Goal: Task Accomplishment & Management: Complete application form

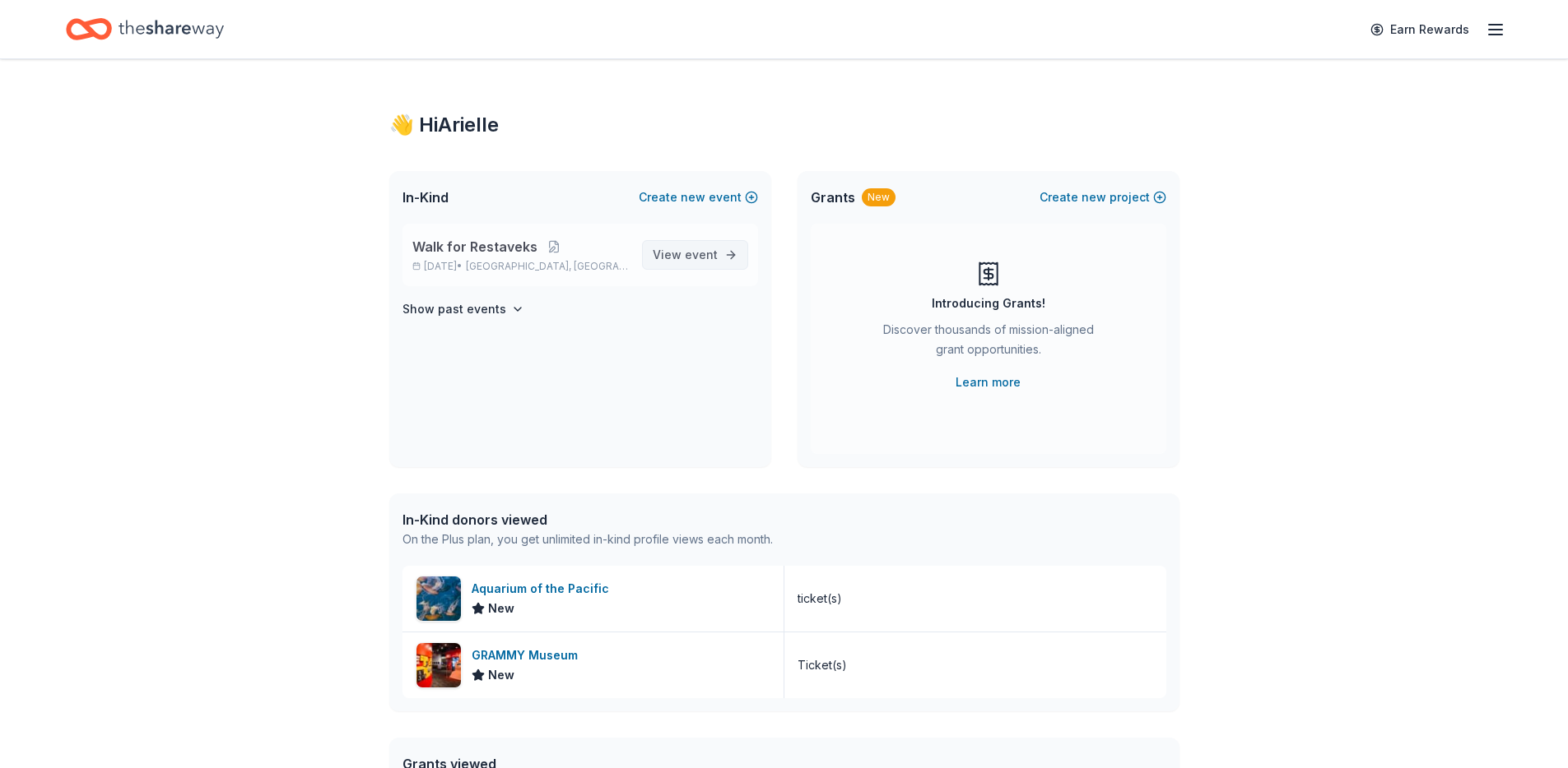
click at [704, 261] on span "event" at bounding box center [701, 255] width 33 height 14
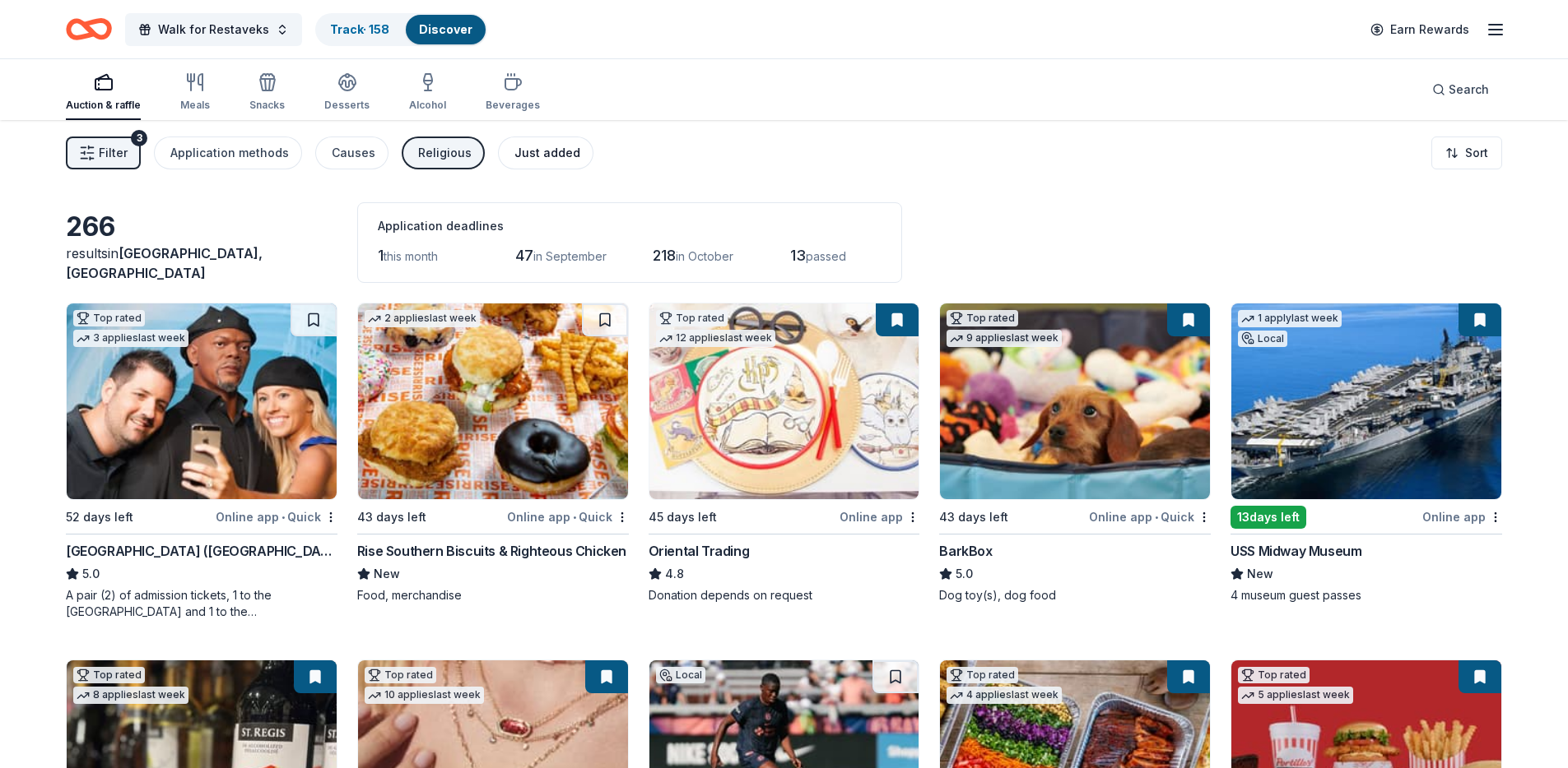
click at [554, 154] on div "Just added" at bounding box center [547, 153] width 66 height 20
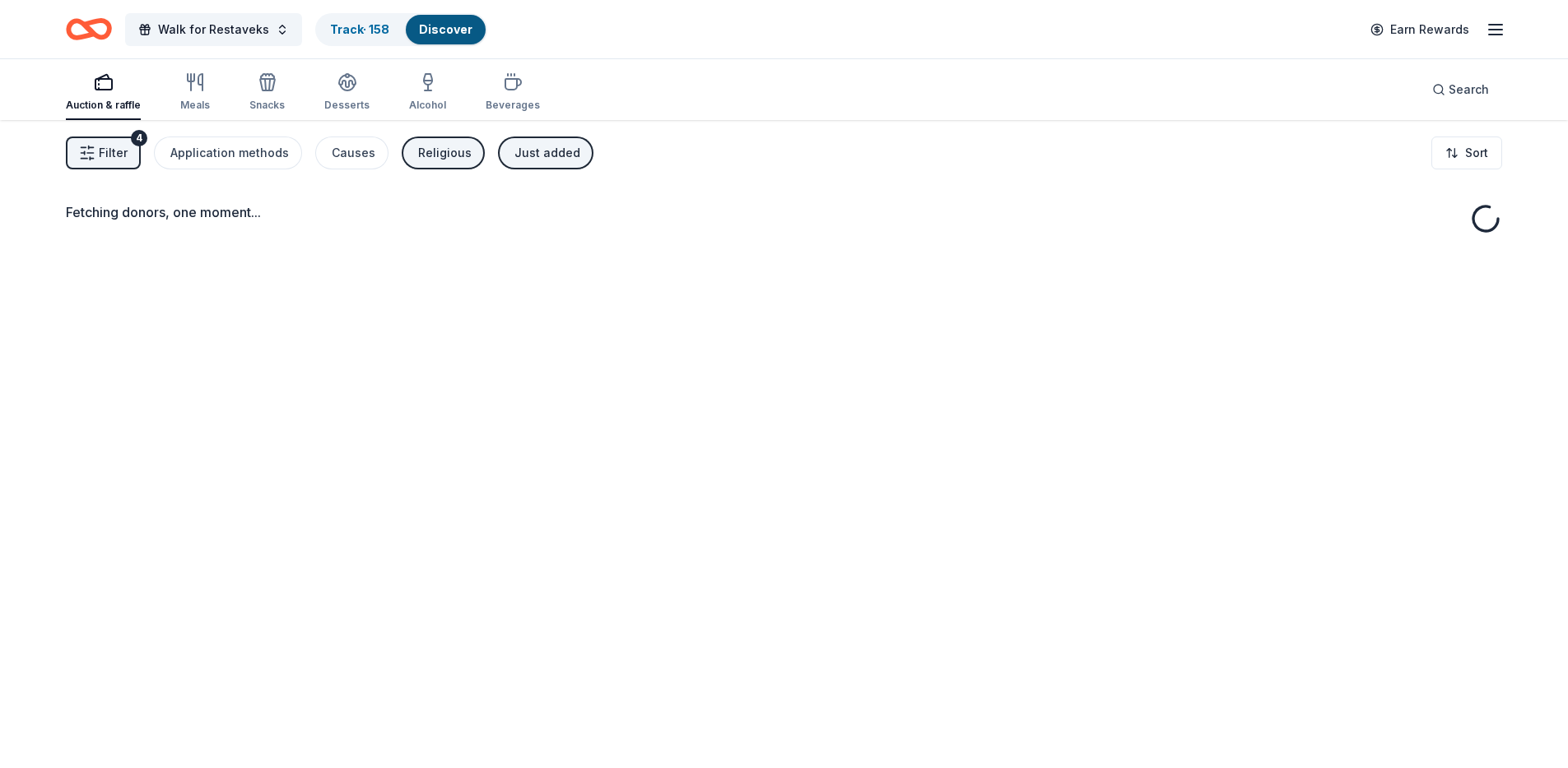
click at [103, 160] on span "Filter" at bounding box center [113, 153] width 28 height 20
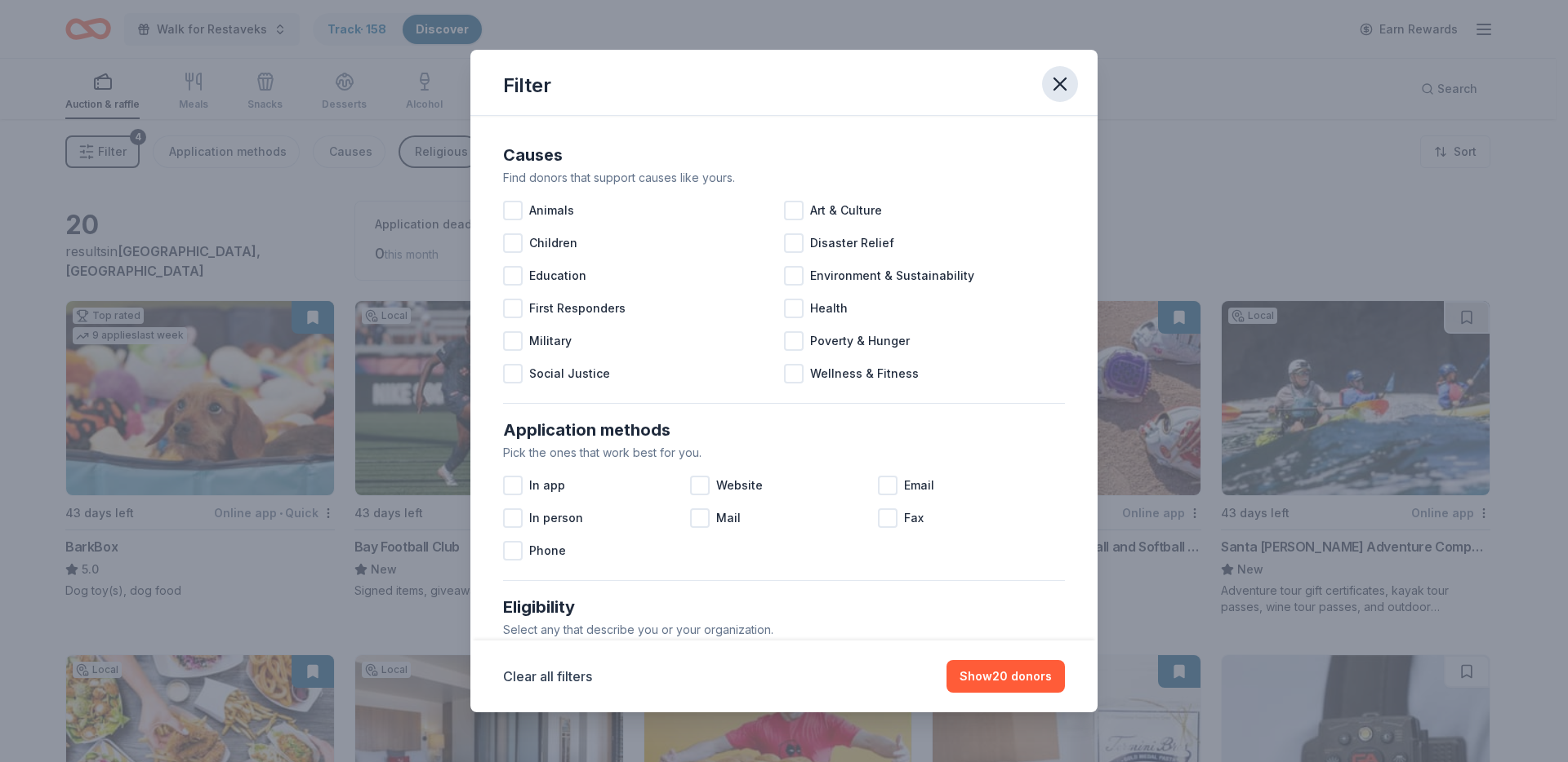
click at [1065, 91] on icon "button" at bounding box center [1060, 84] width 23 height 23
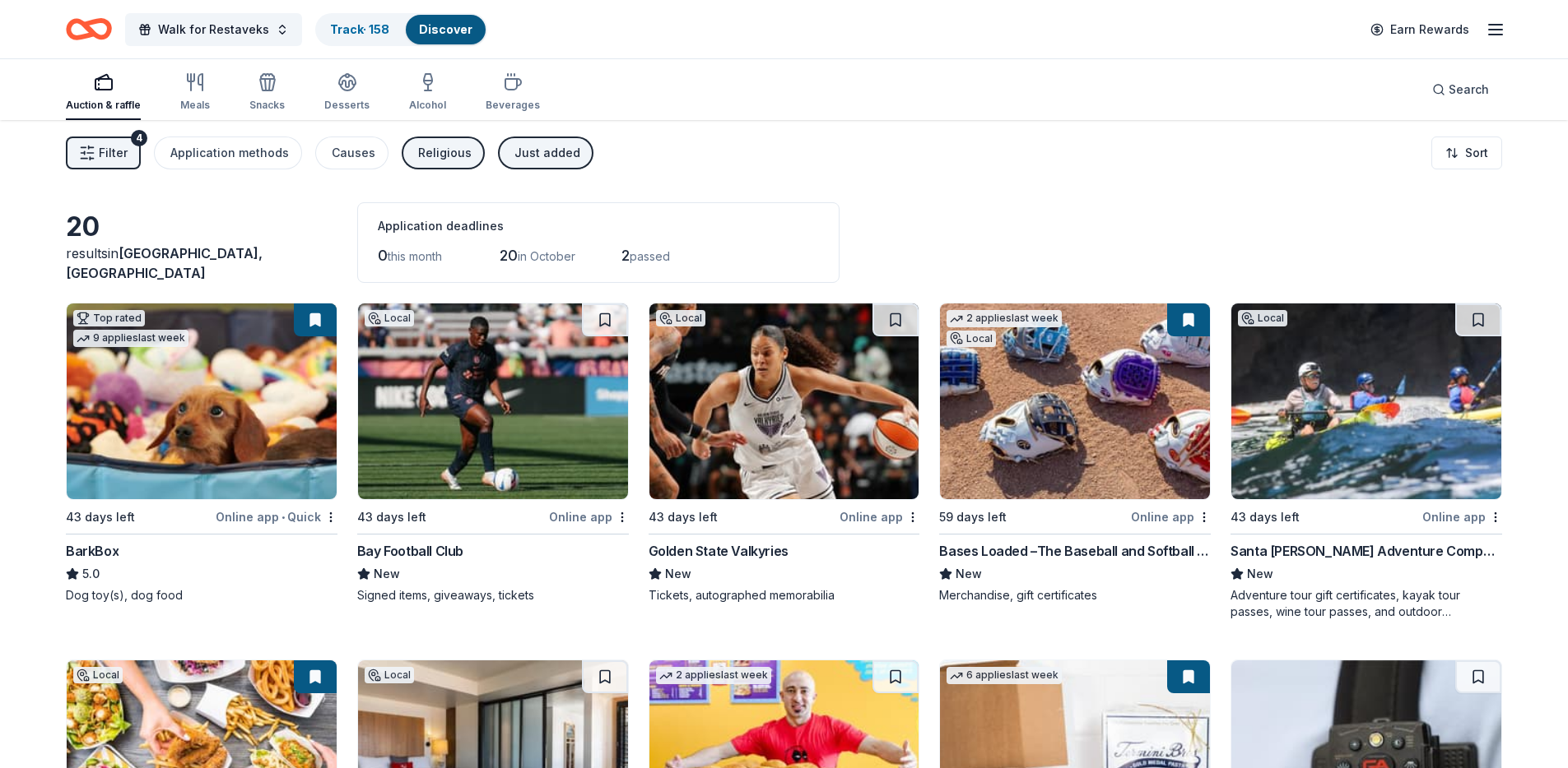
click at [498, 401] on img at bounding box center [493, 401] width 270 height 196
click at [1299, 469] on img at bounding box center [1366, 401] width 270 height 196
click at [1318, 565] on div "New" at bounding box center [1366, 574] width 272 height 20
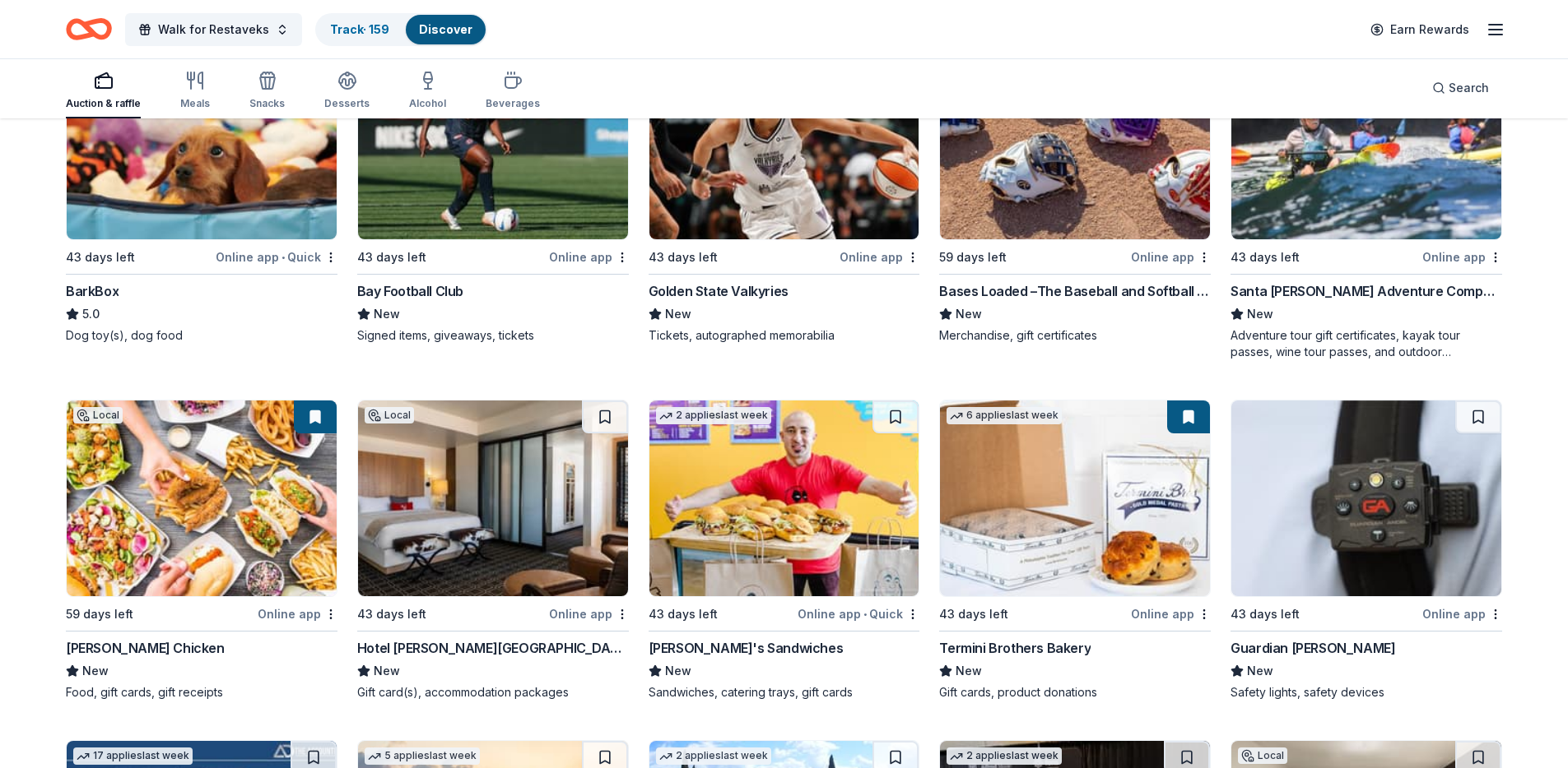
scroll to position [274, 0]
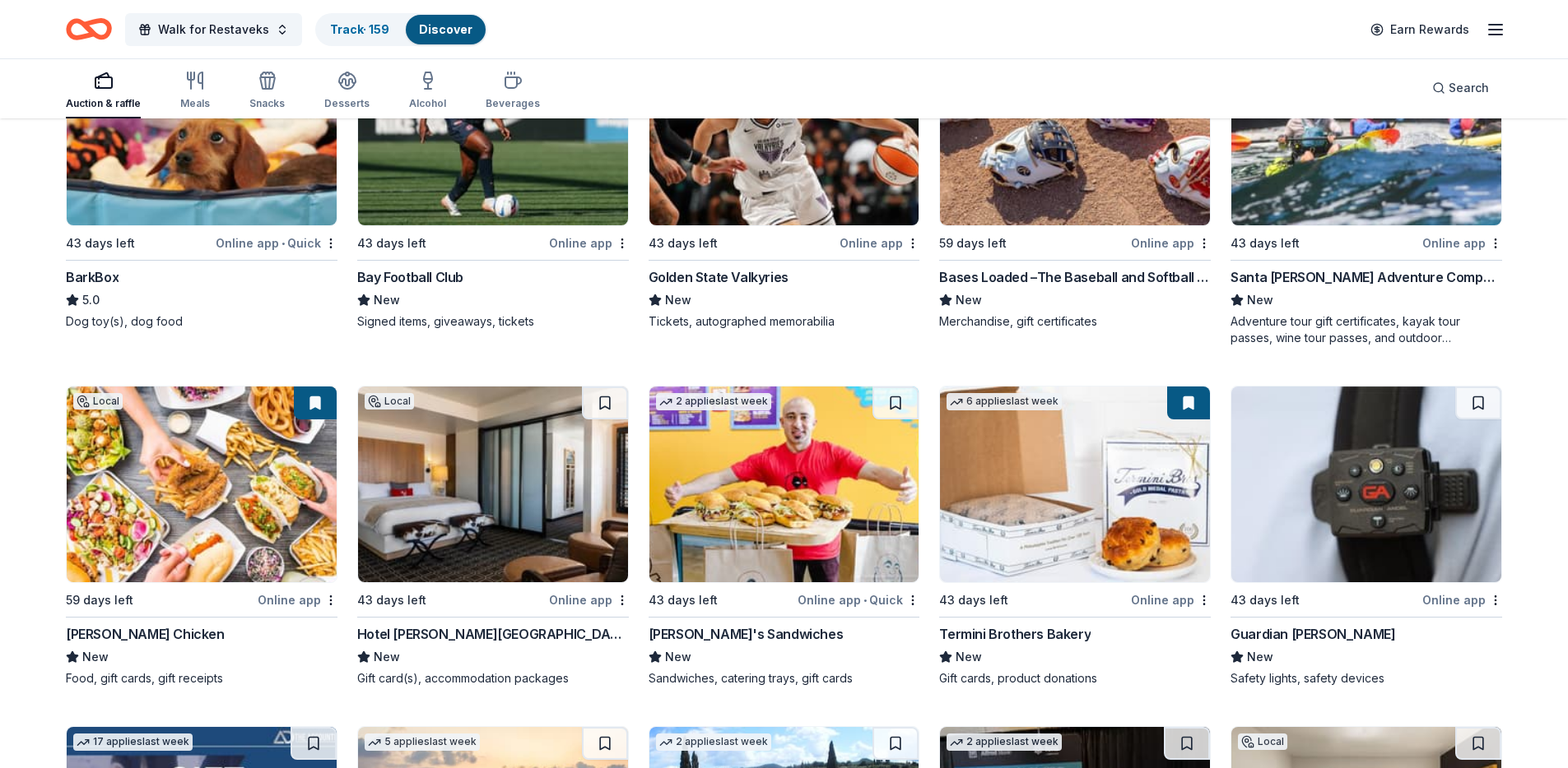
click at [176, 447] on img at bounding box center [202, 485] width 270 height 196
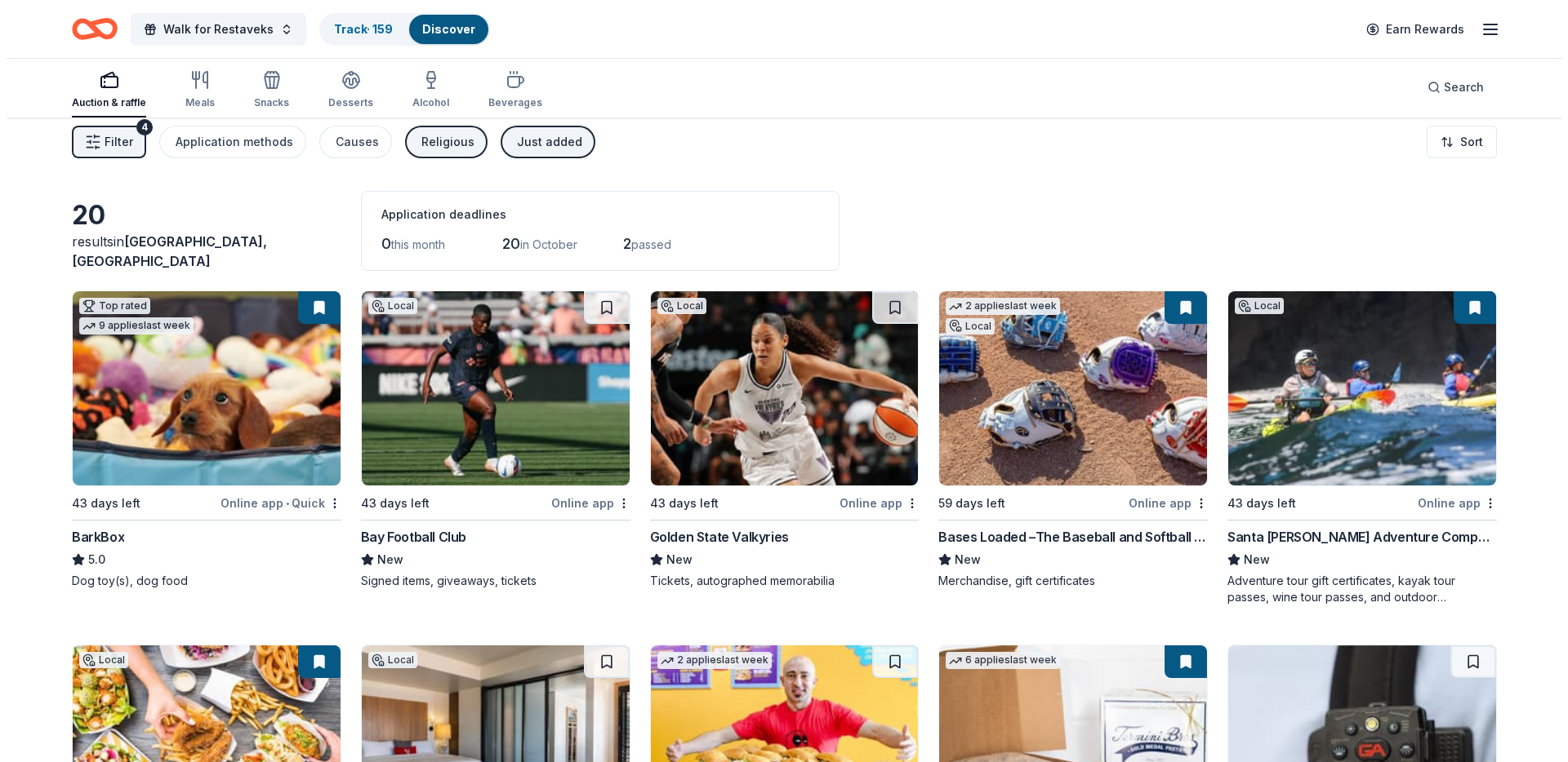
scroll to position [0, 0]
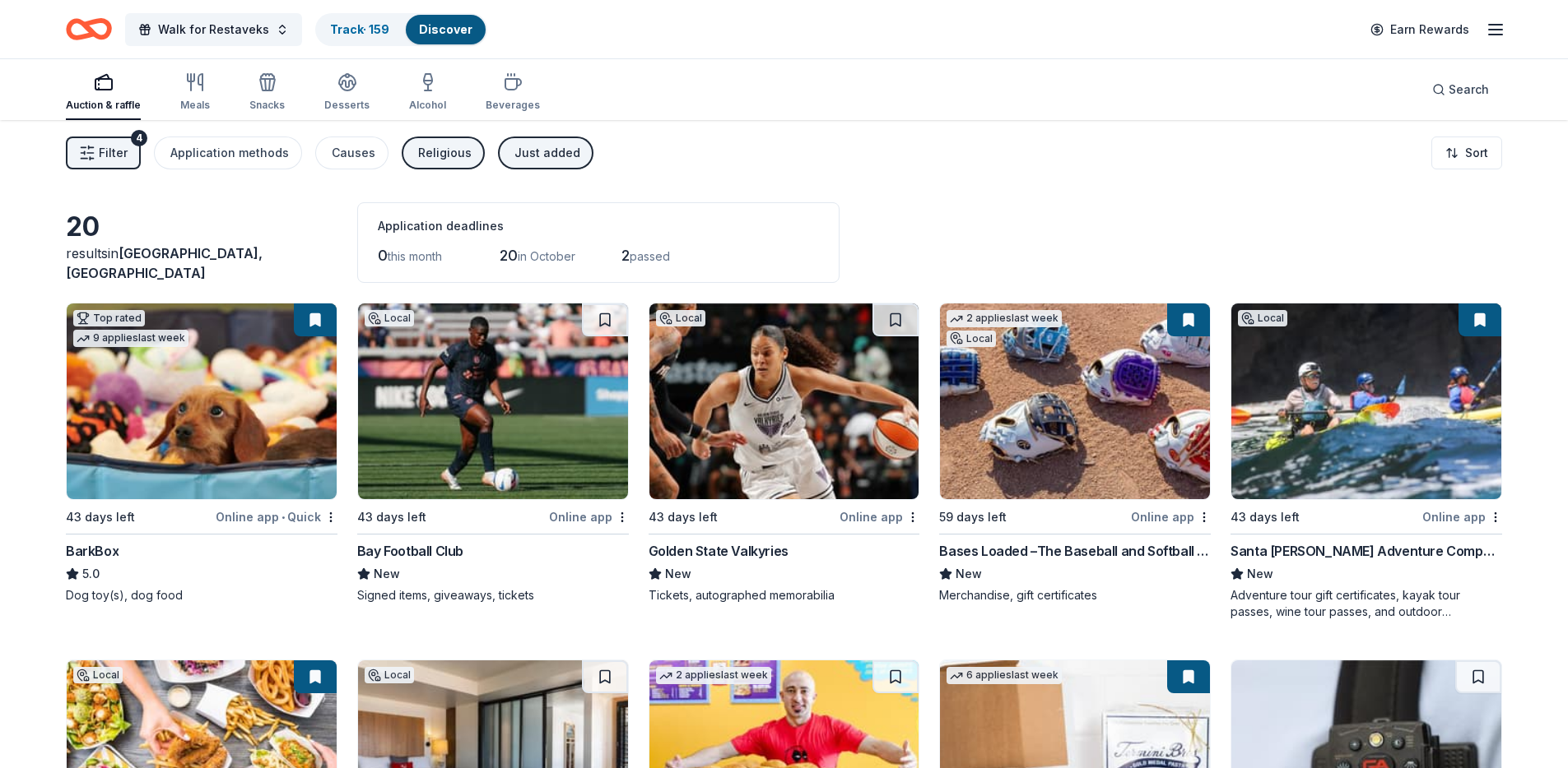
click at [565, 149] on button "Just added" at bounding box center [545, 153] width 95 height 33
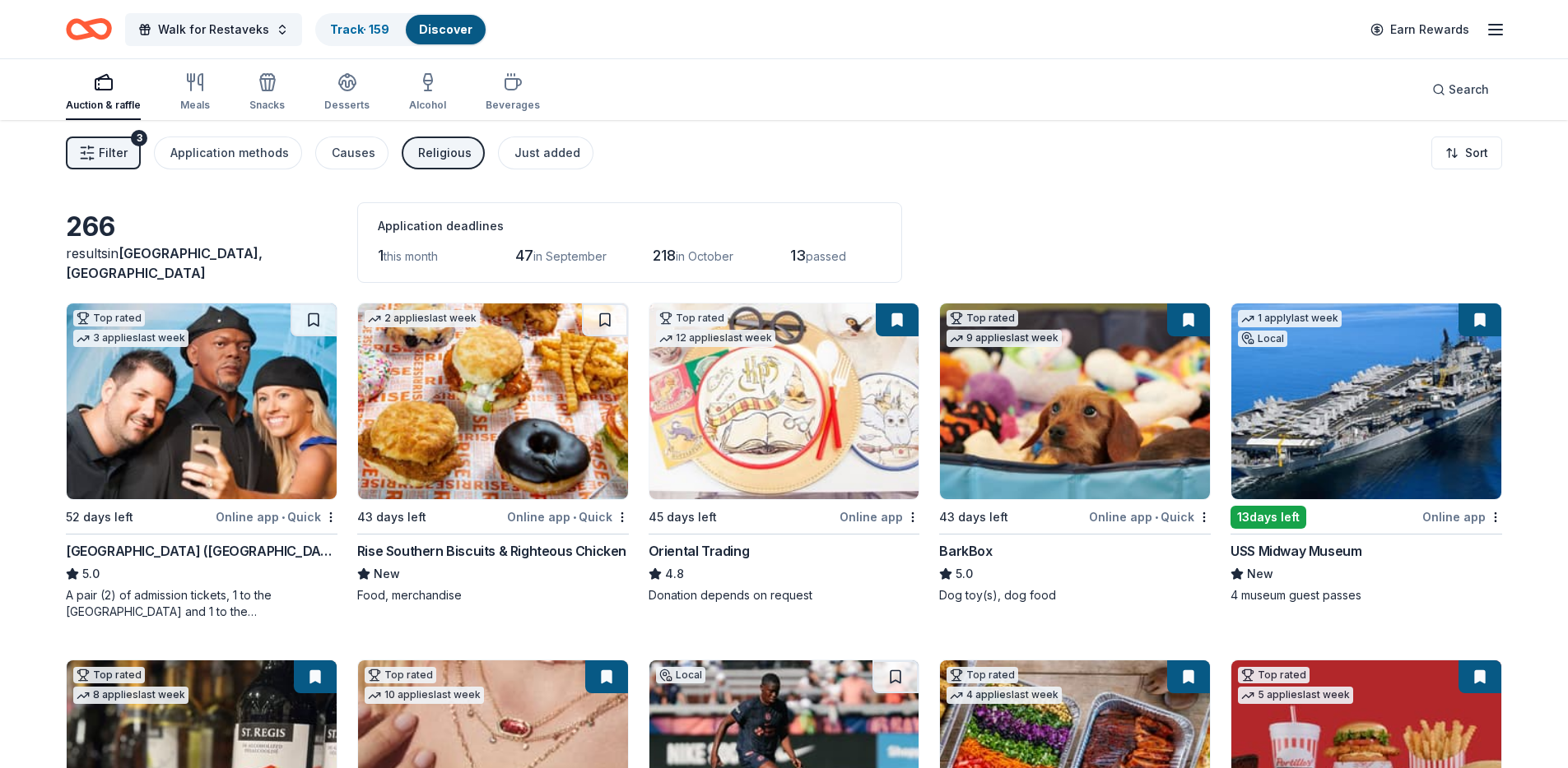
click at [101, 141] on button "Filter 3" at bounding box center [103, 153] width 75 height 33
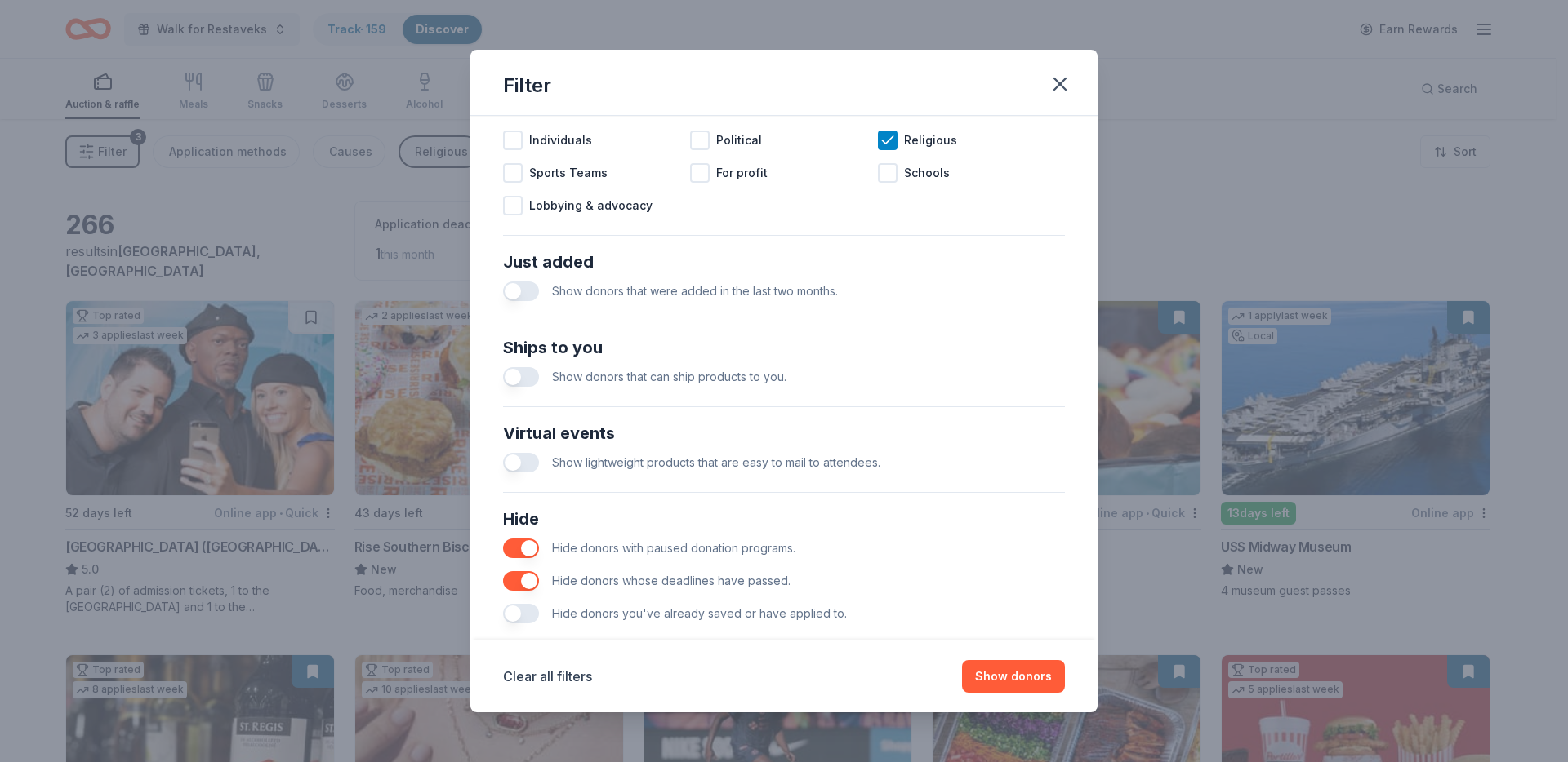
scroll to position [551, 0]
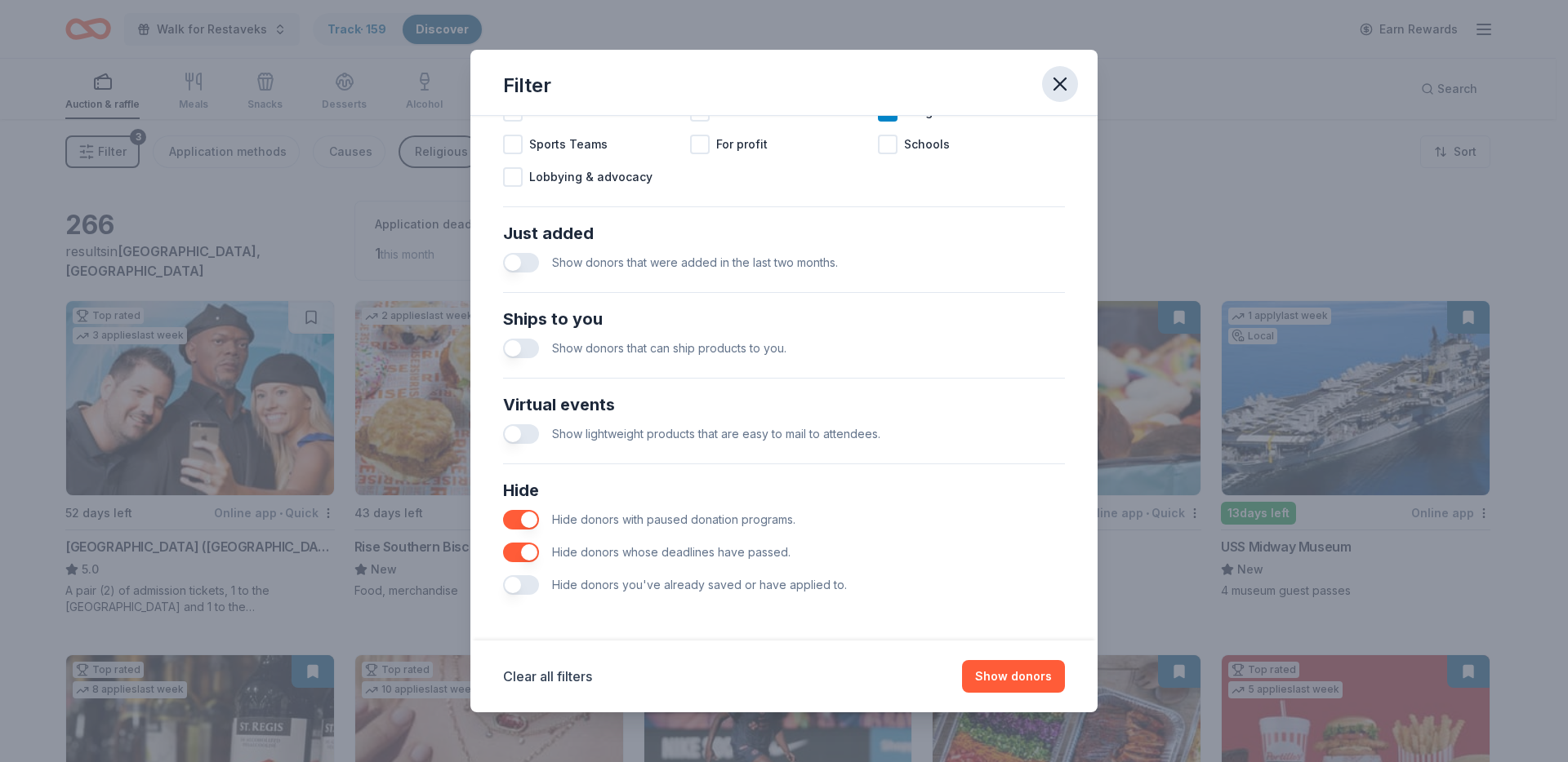
click at [1063, 81] on icon "button" at bounding box center [1059, 84] width 11 height 11
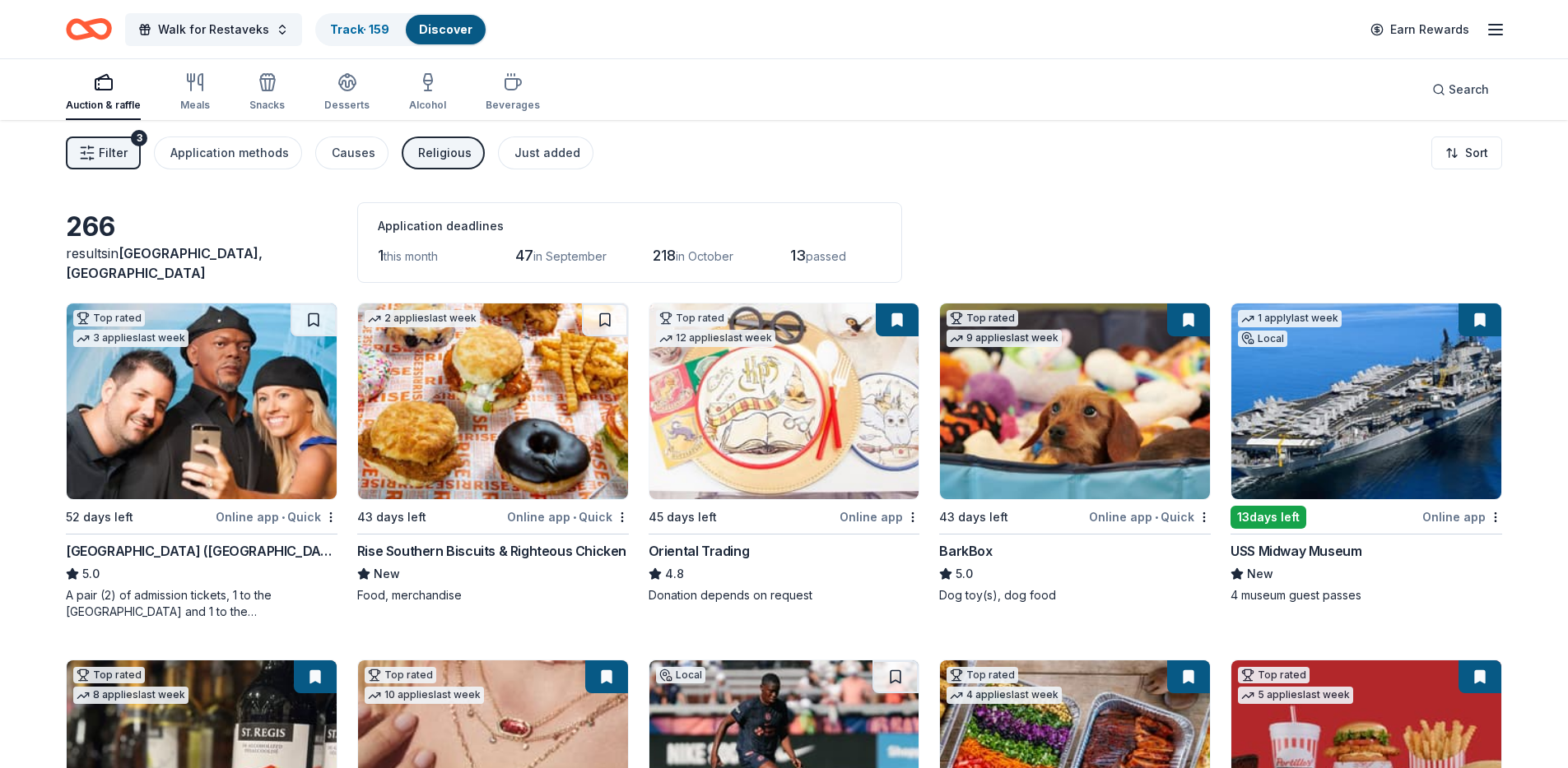
click at [119, 164] on button "Filter 3" at bounding box center [103, 153] width 75 height 33
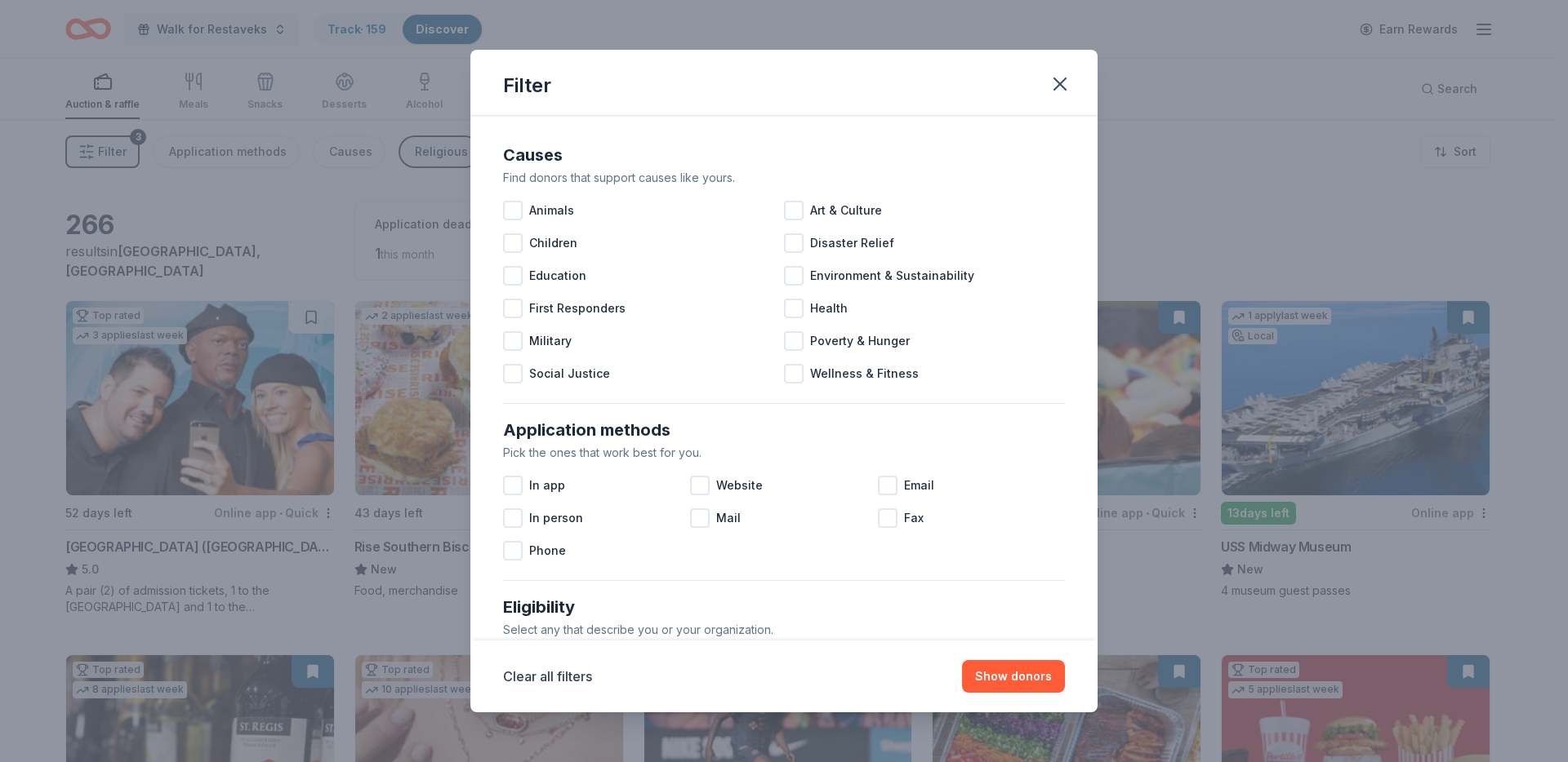
click at [323, 288] on div "Filter Causes Find donors that support causes like yours. Animals Art & Culture…" at bounding box center [784, 381] width 1568 height 762
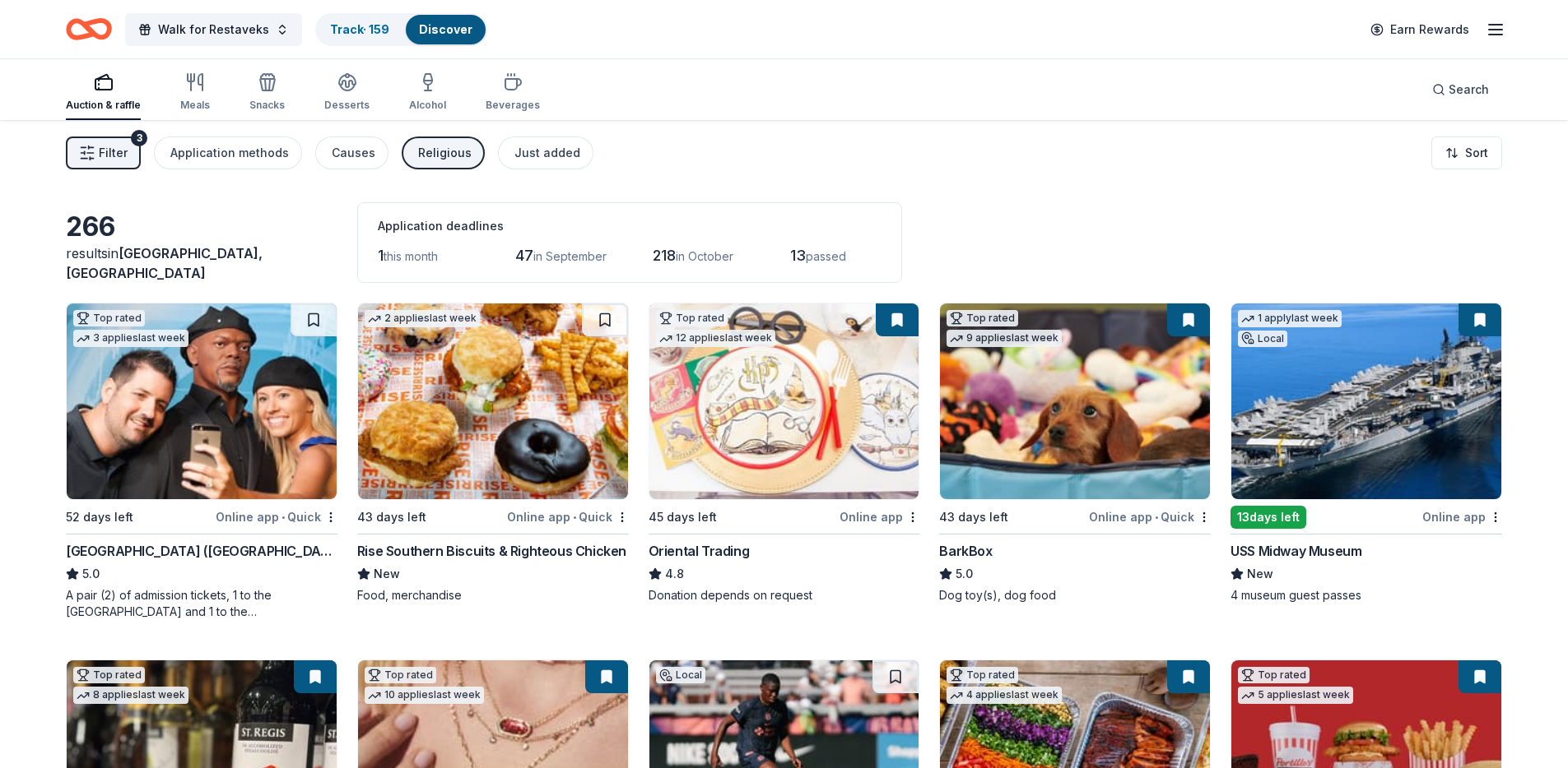
click at [103, 154] on span "Filter" at bounding box center [113, 153] width 28 height 20
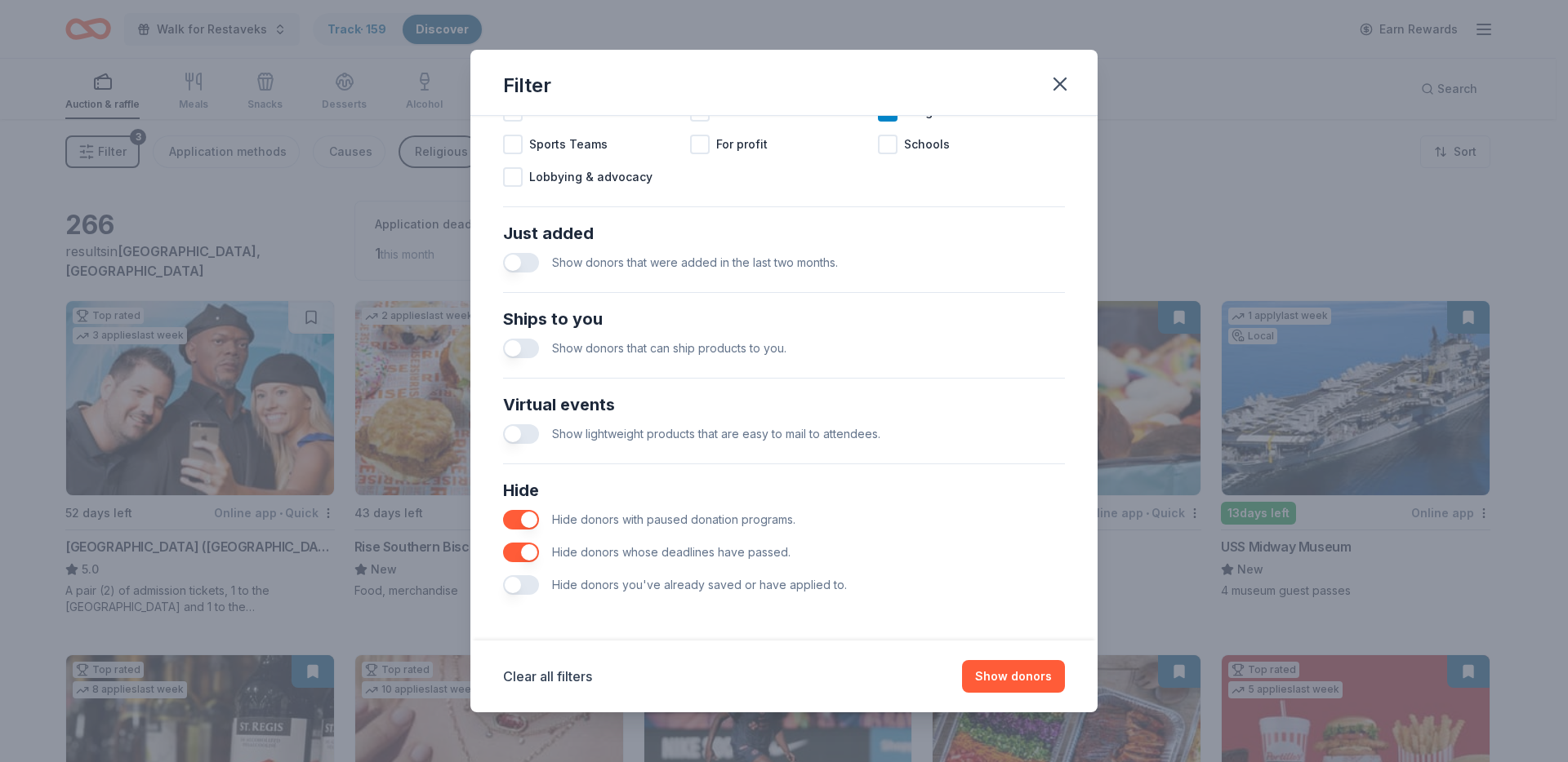
click at [527, 584] on button "button" at bounding box center [521, 585] width 36 height 19
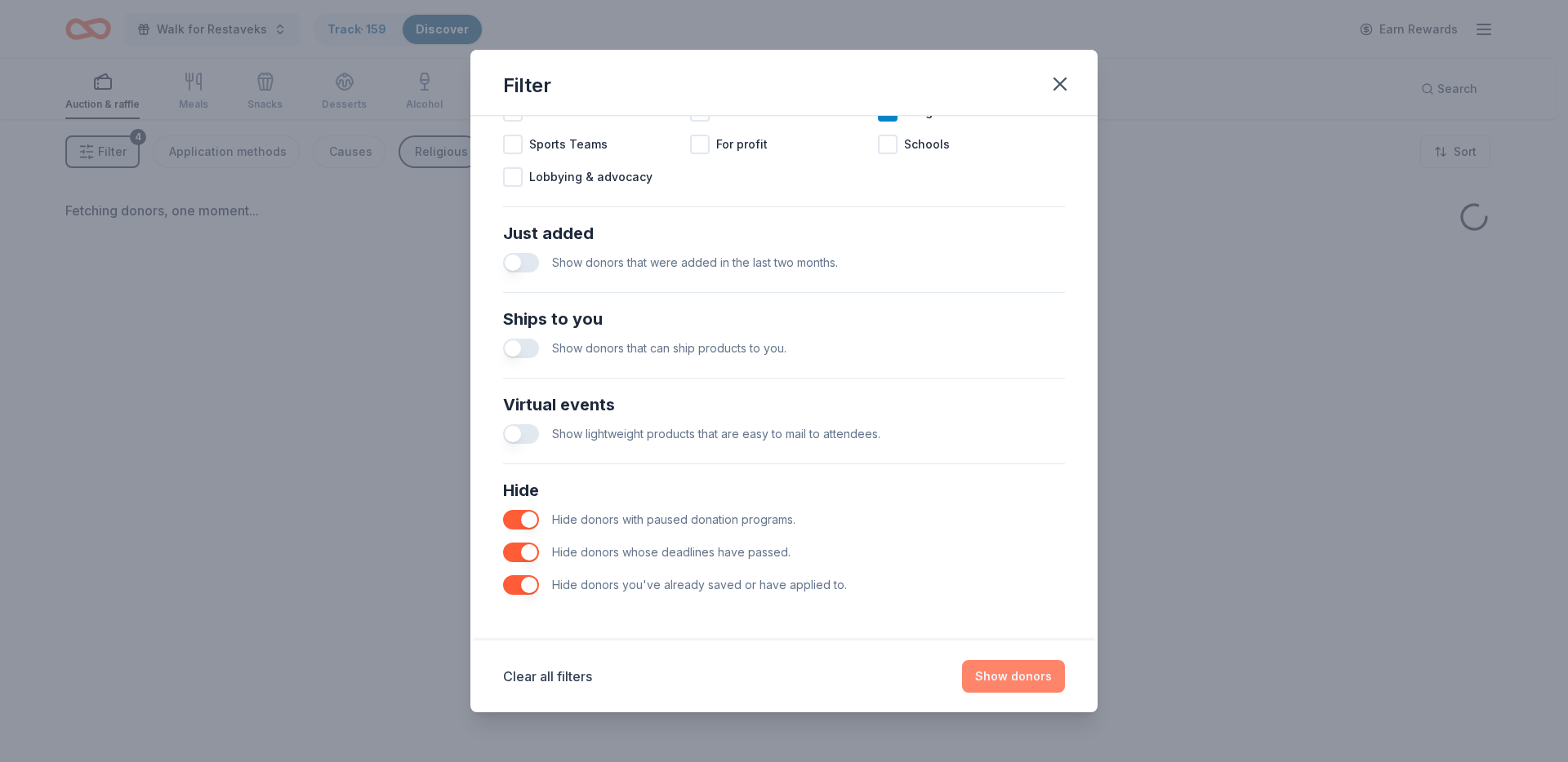
click at [1030, 688] on button "Show donors" at bounding box center [1014, 677] width 103 height 33
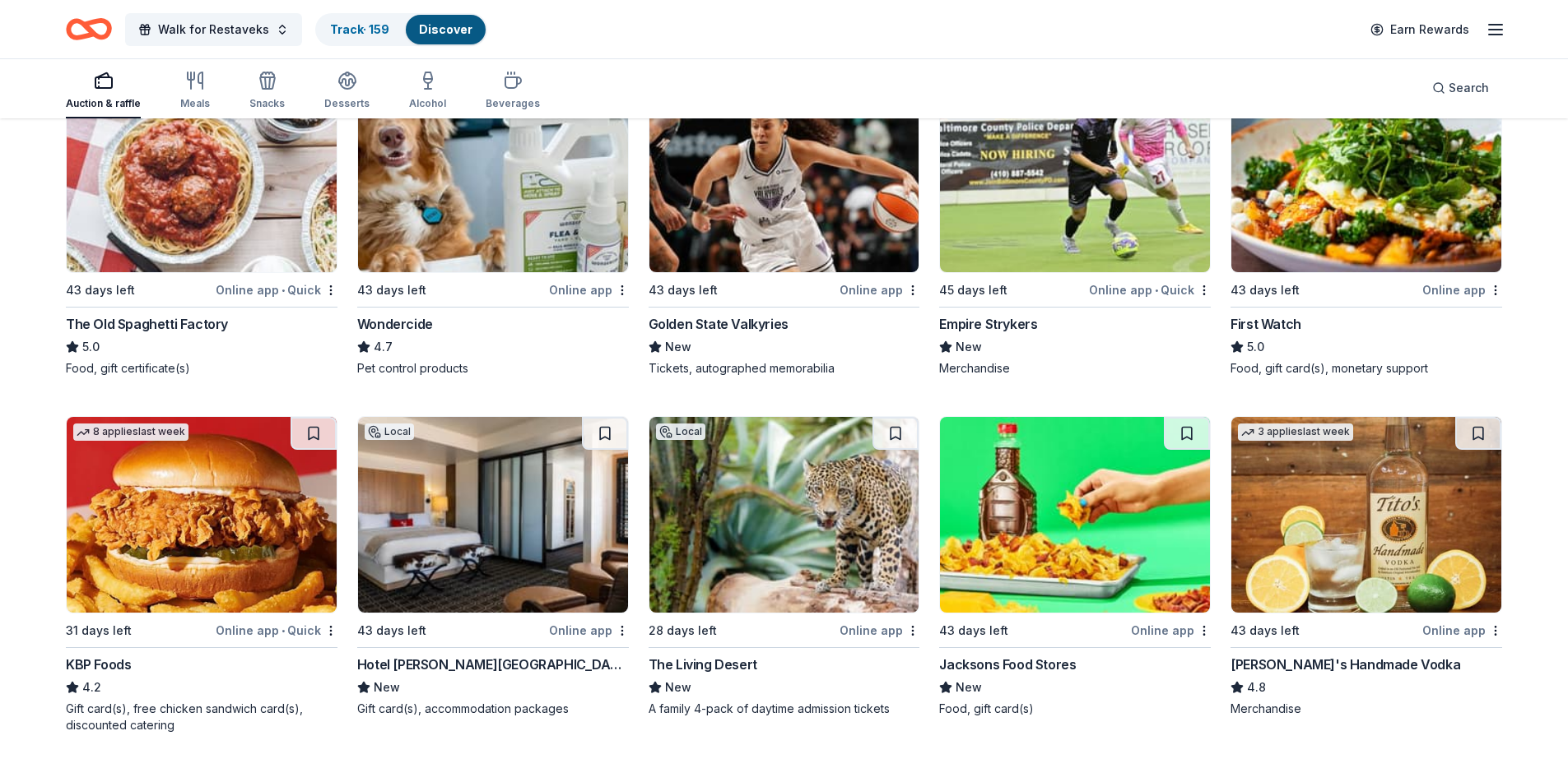
scroll to position [586, 0]
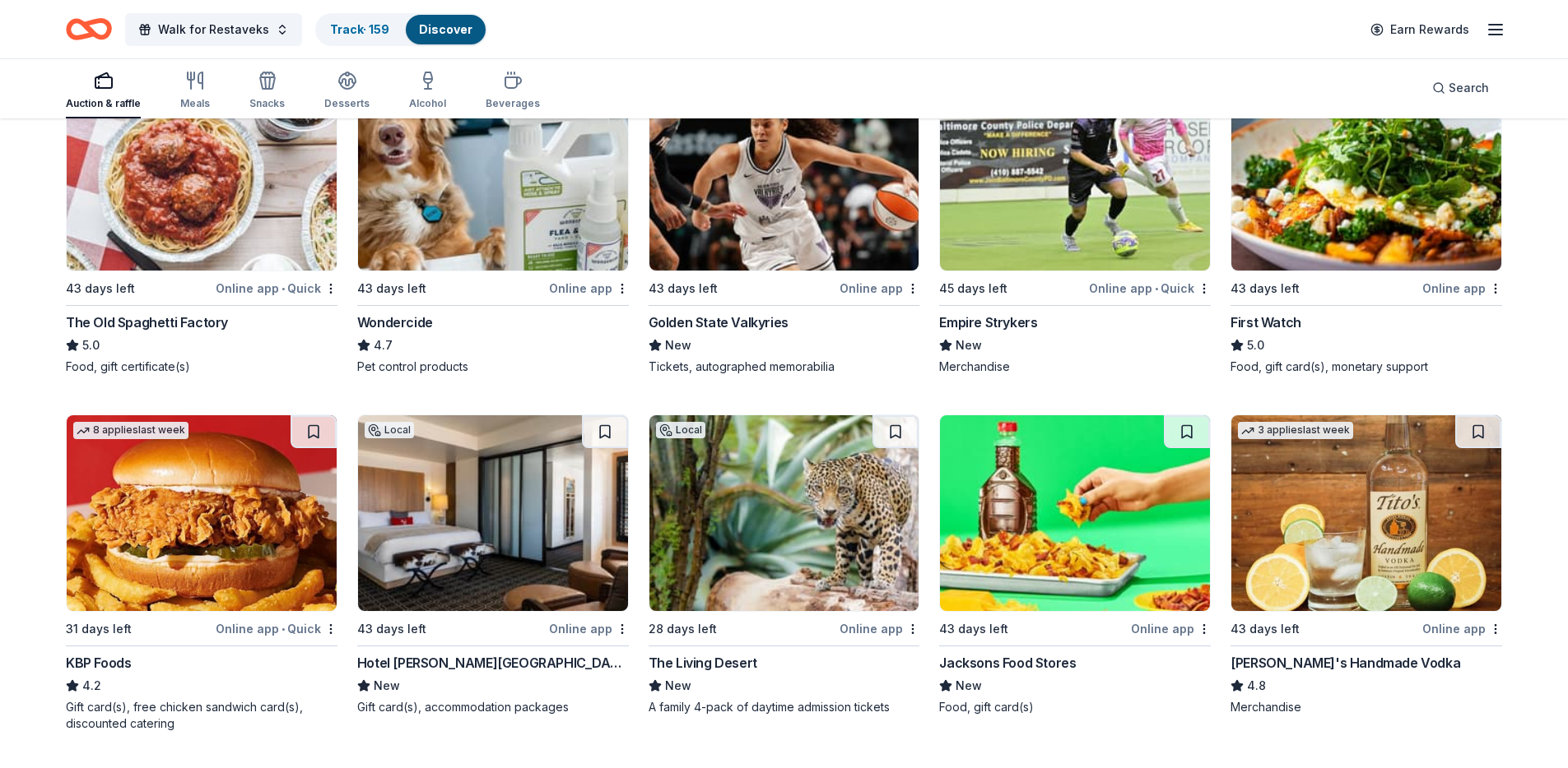
click at [127, 197] on img at bounding box center [202, 172] width 270 height 196
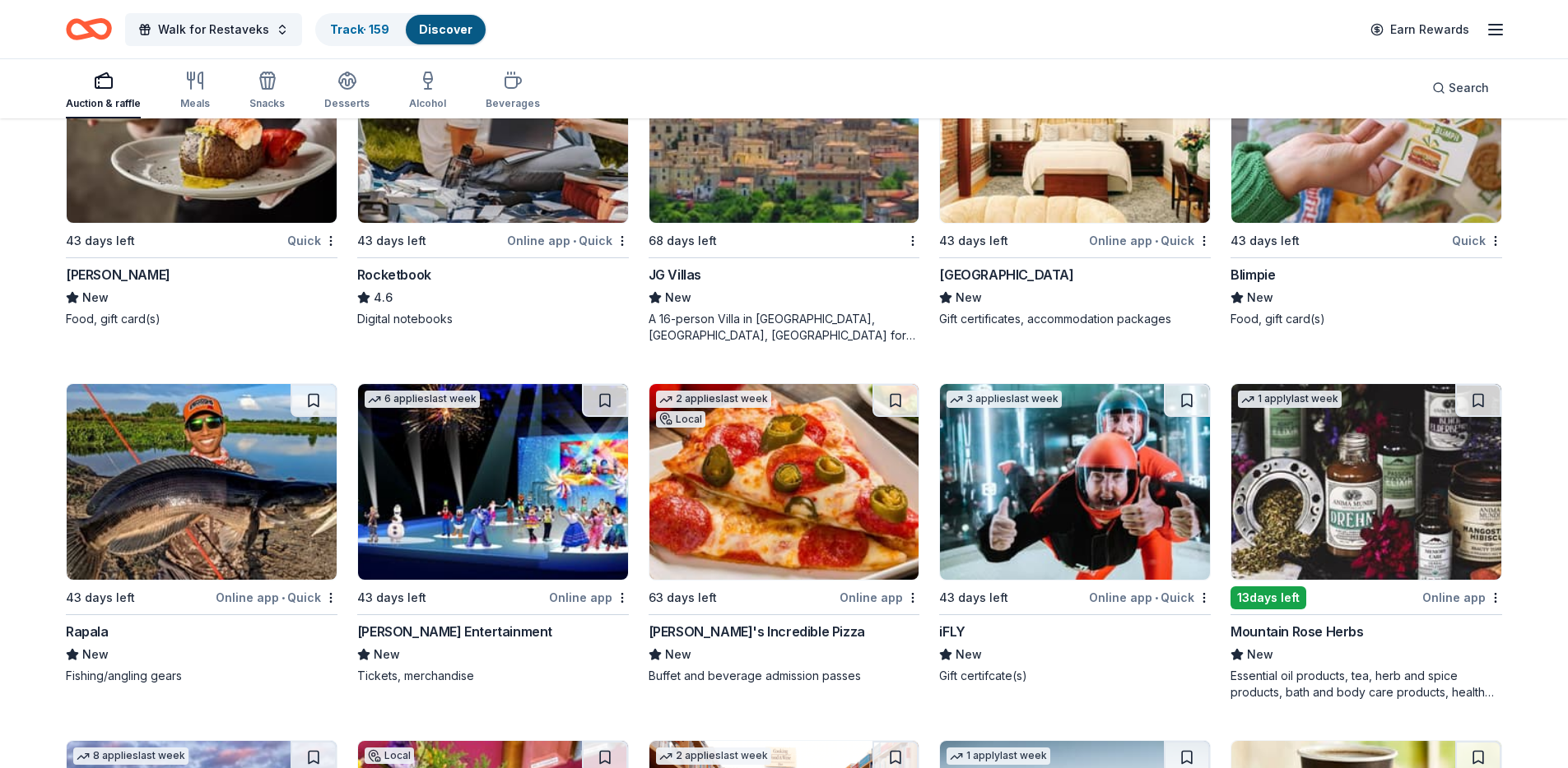
scroll to position [3365, 0]
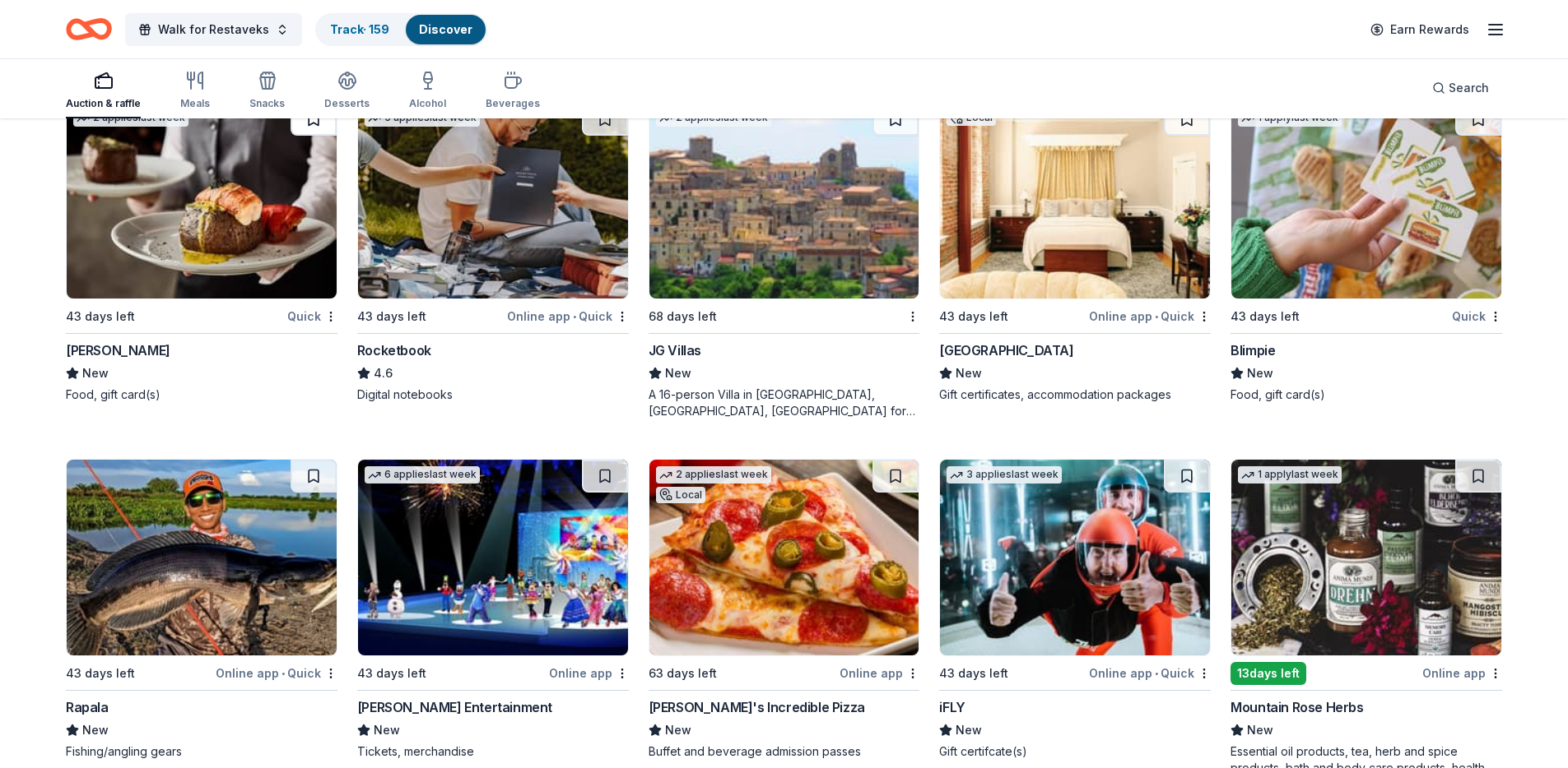
click at [306, 119] on button at bounding box center [314, 119] width 46 height 33
click at [164, 269] on img at bounding box center [202, 201] width 270 height 196
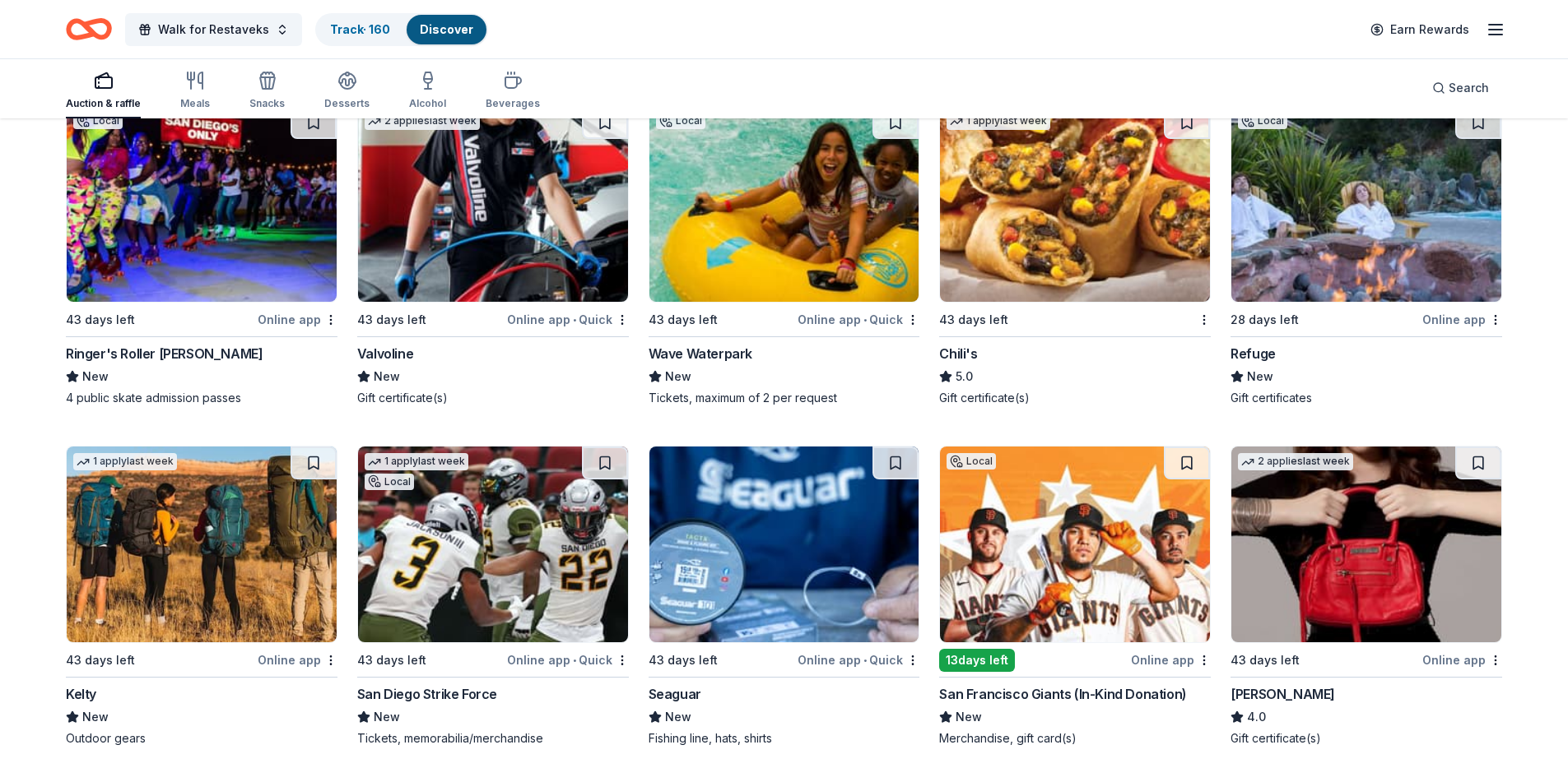
scroll to position [5132, 0]
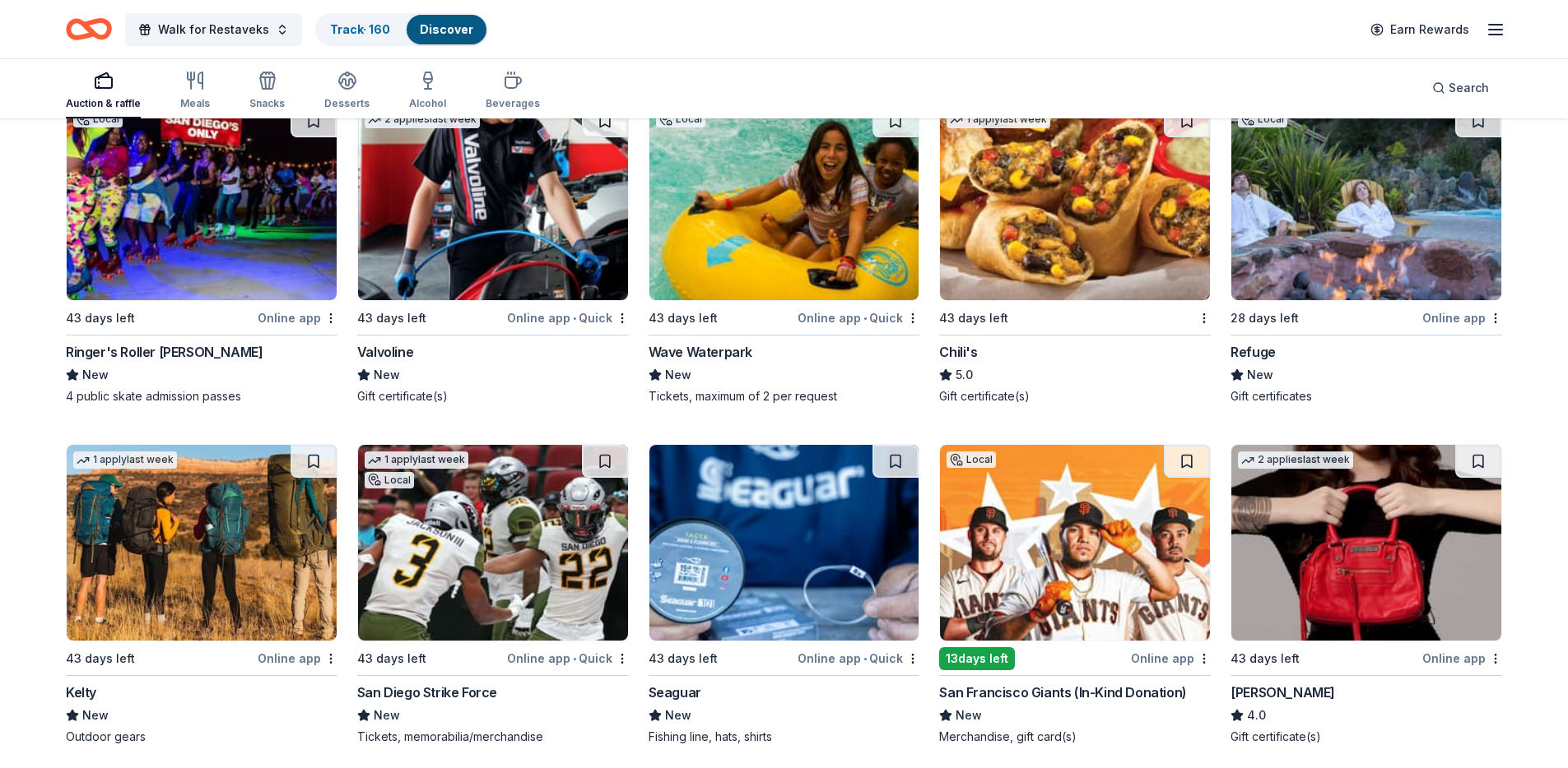
click at [1082, 162] on img at bounding box center [1075, 202] width 270 height 196
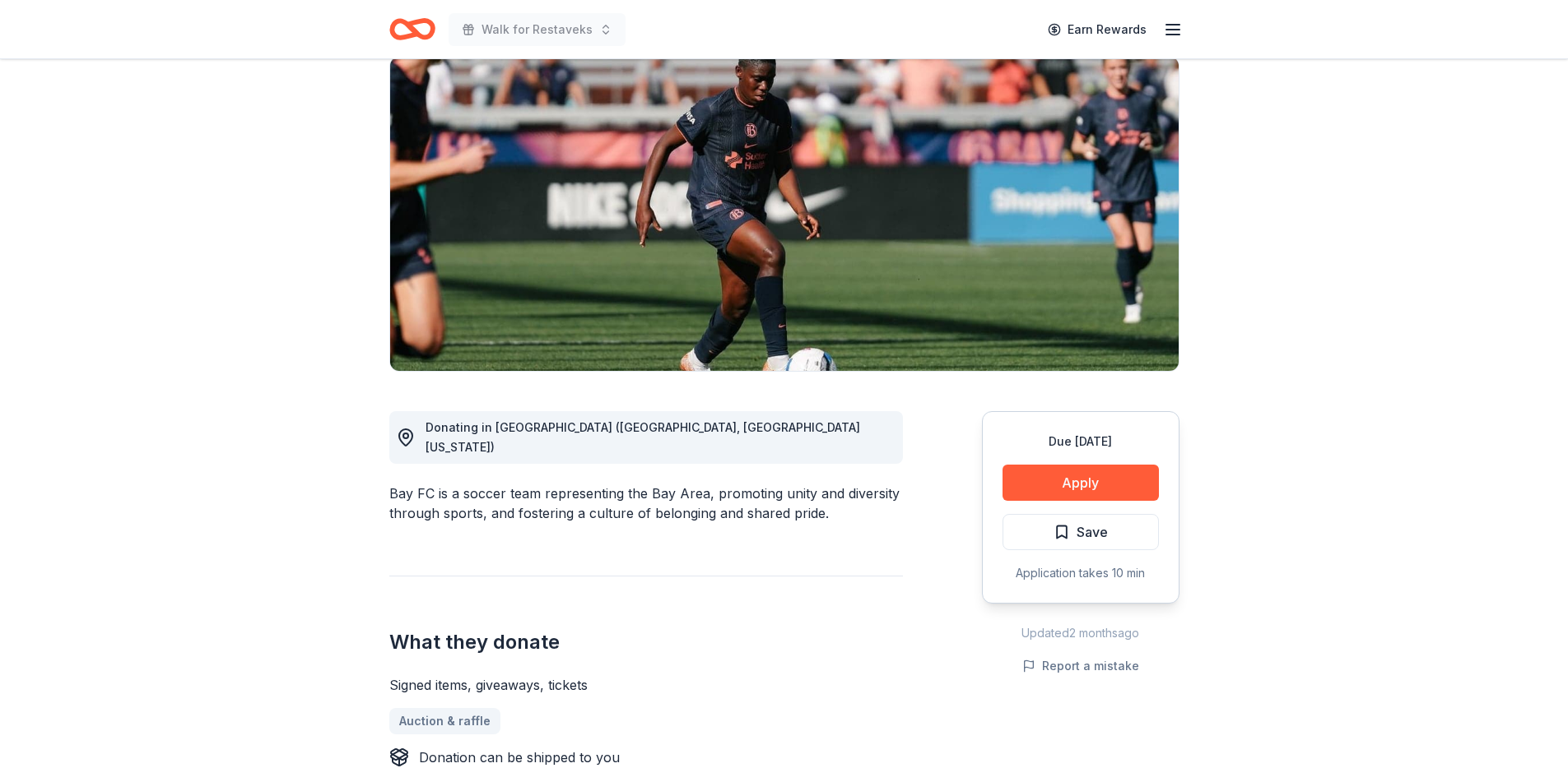
scroll to position [180, 0]
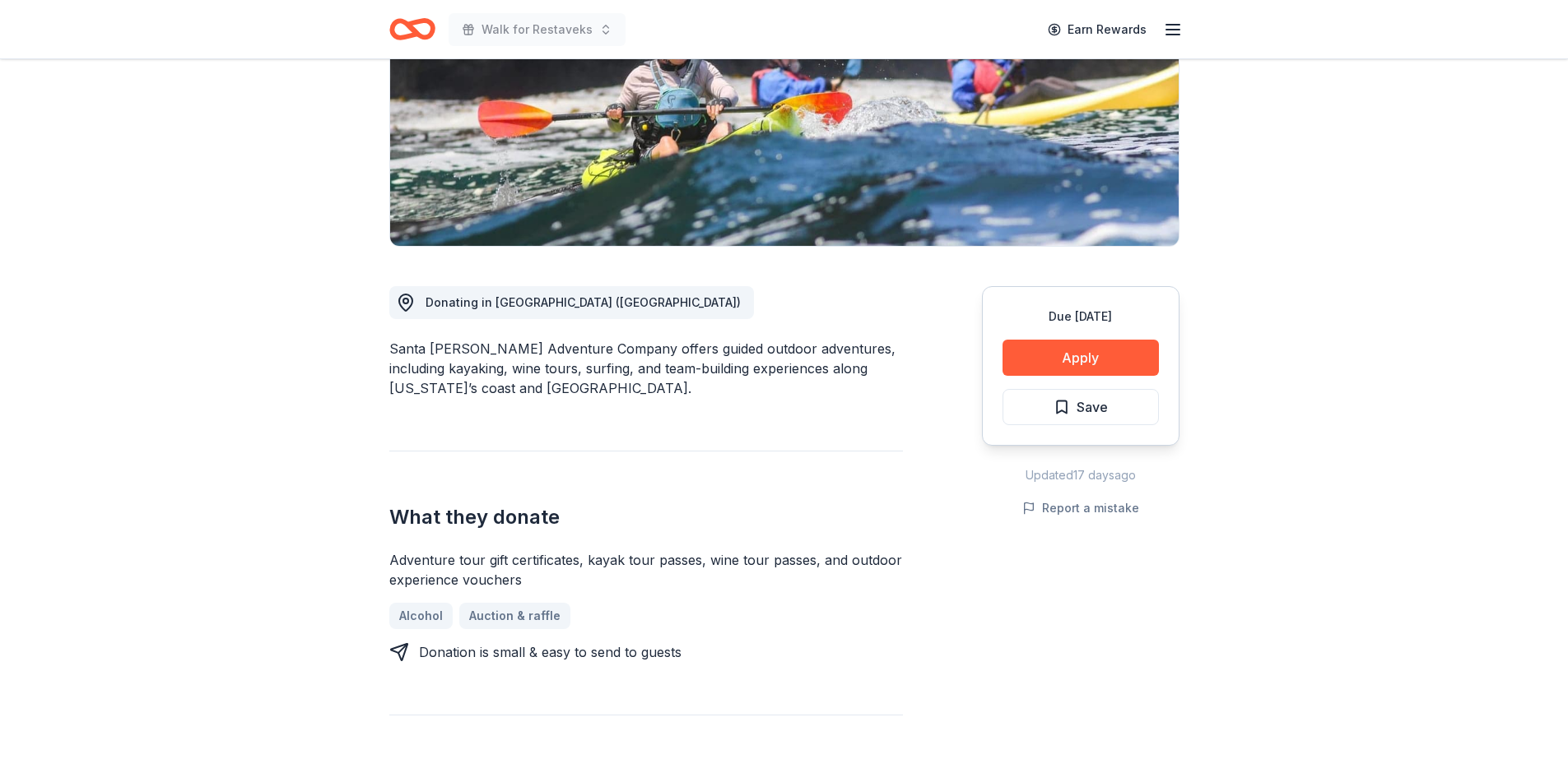
scroll to position [252, 0]
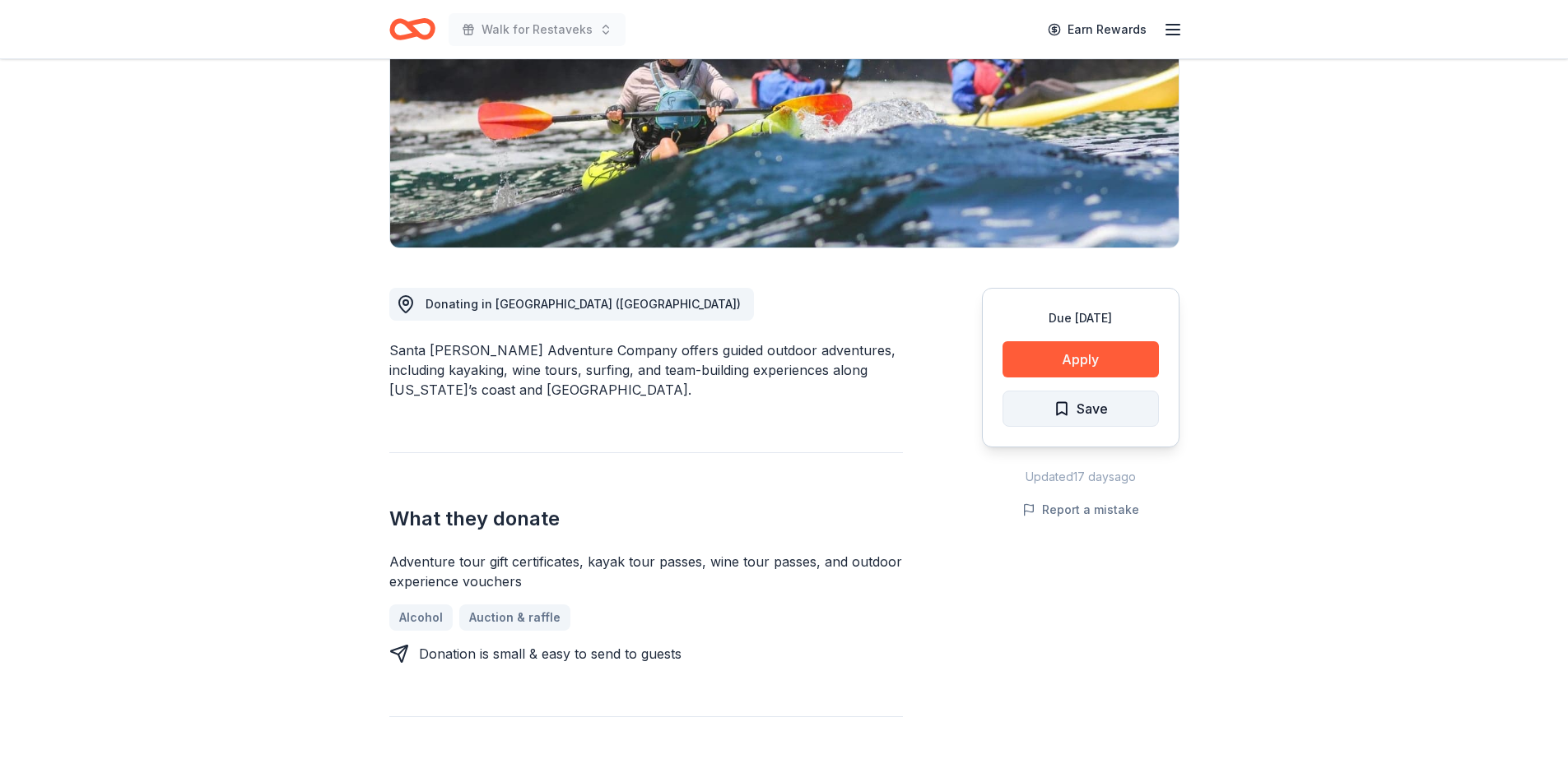
click at [1077, 410] on span "Save" at bounding box center [1092, 408] width 31 height 21
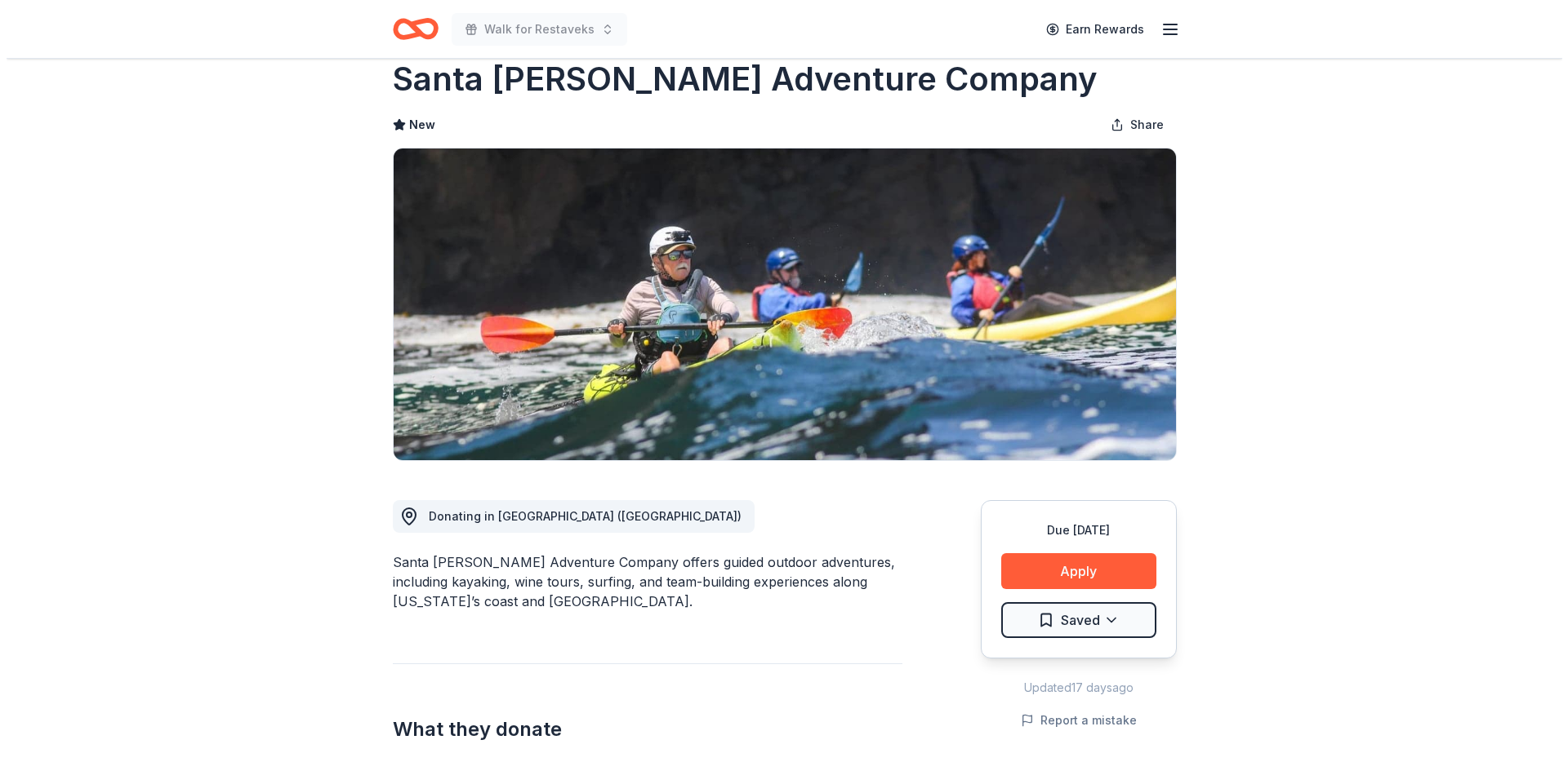
scroll to position [0, 0]
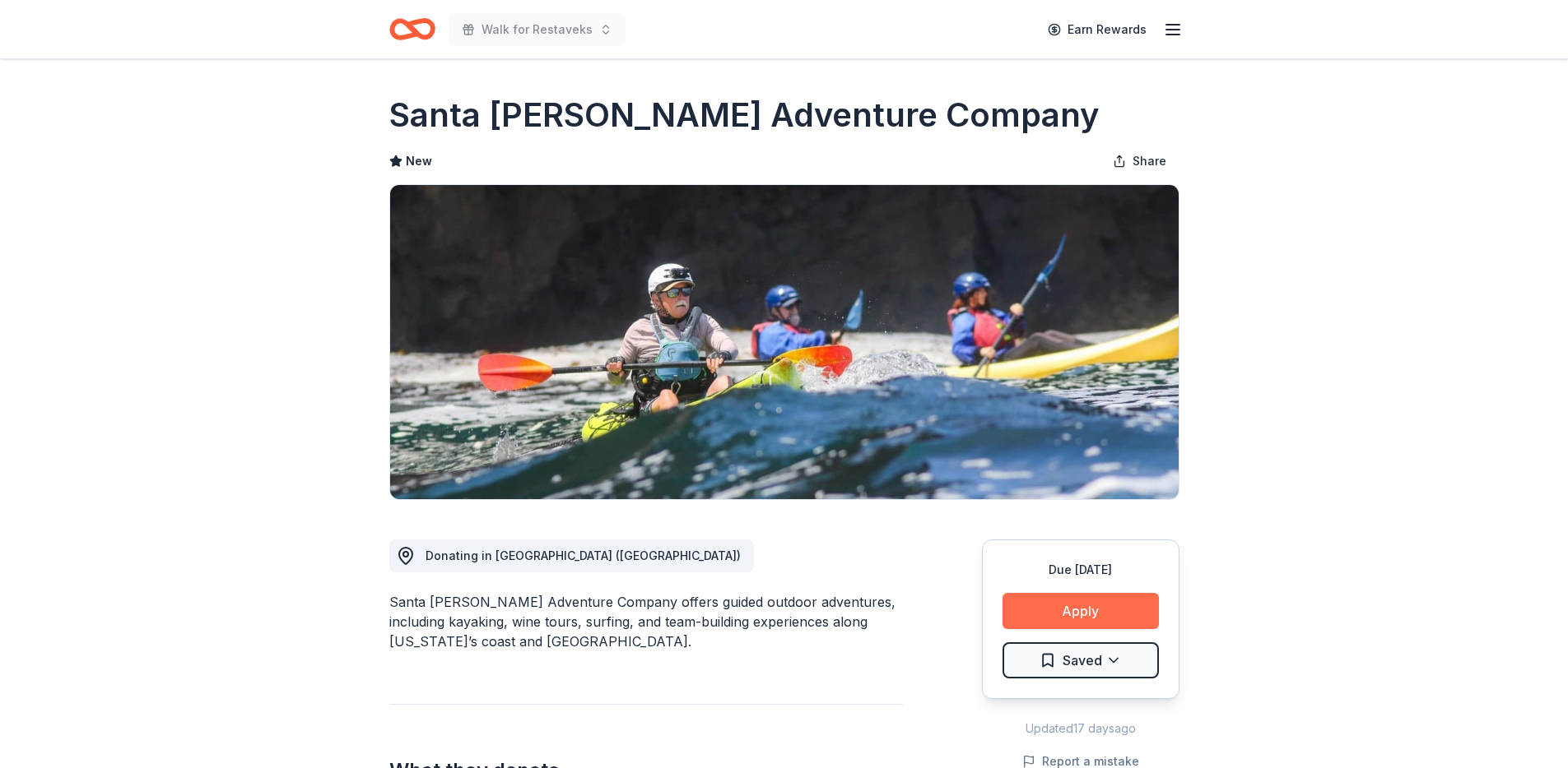
click at [1086, 604] on button "Apply" at bounding box center [1081, 611] width 156 height 36
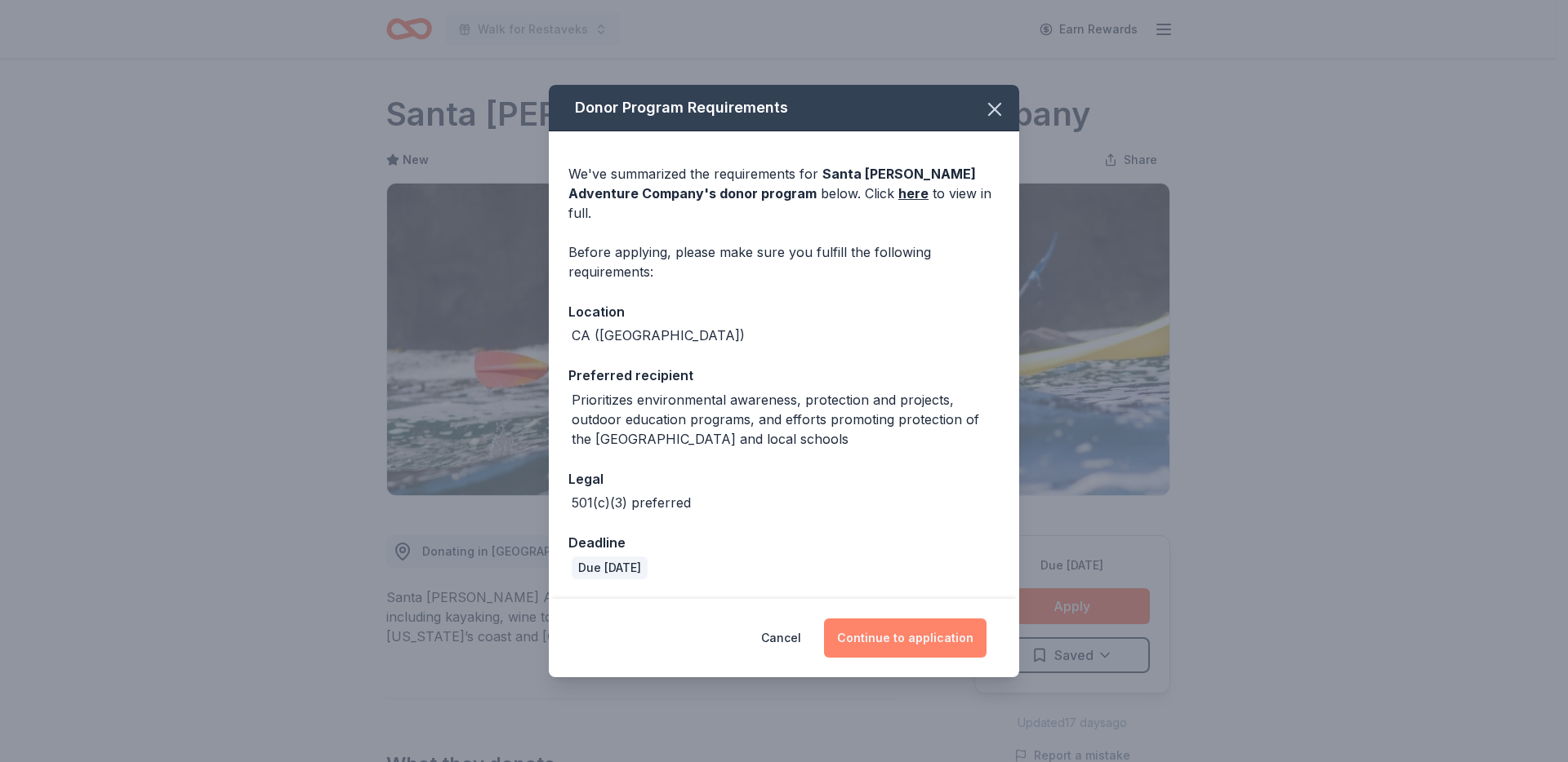
click at [919, 627] on button "Continue to application" at bounding box center [905, 638] width 162 height 39
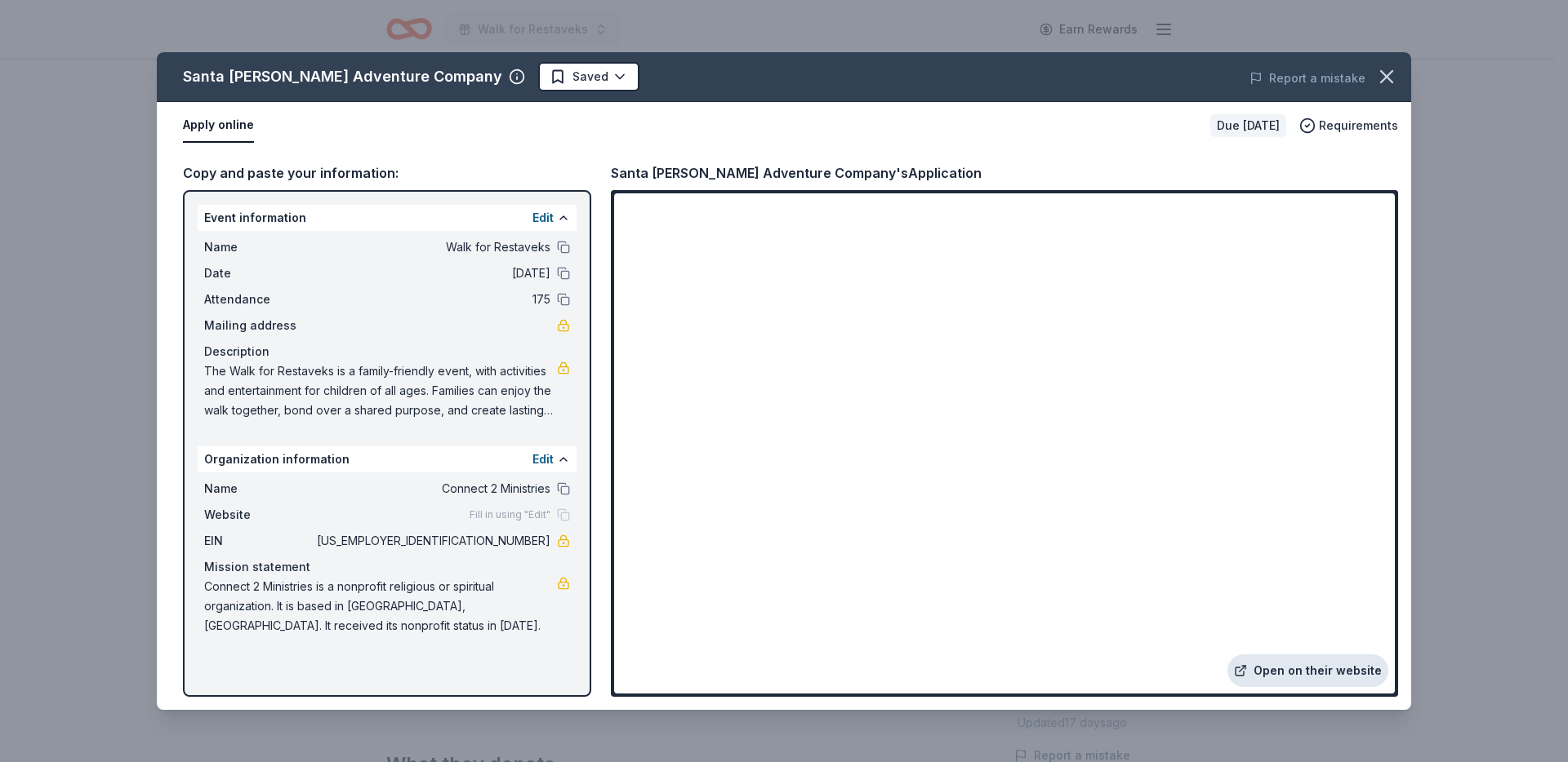
click at [1308, 663] on link "Open on their website" at bounding box center [1308, 670] width 161 height 33
drag, startPoint x: 184, startPoint y: 71, endPoint x: 367, endPoint y: 78, distance: 183.1
click at [367, 78] on div "Santa Barbara Adventure Company" at bounding box center [343, 77] width 319 height 26
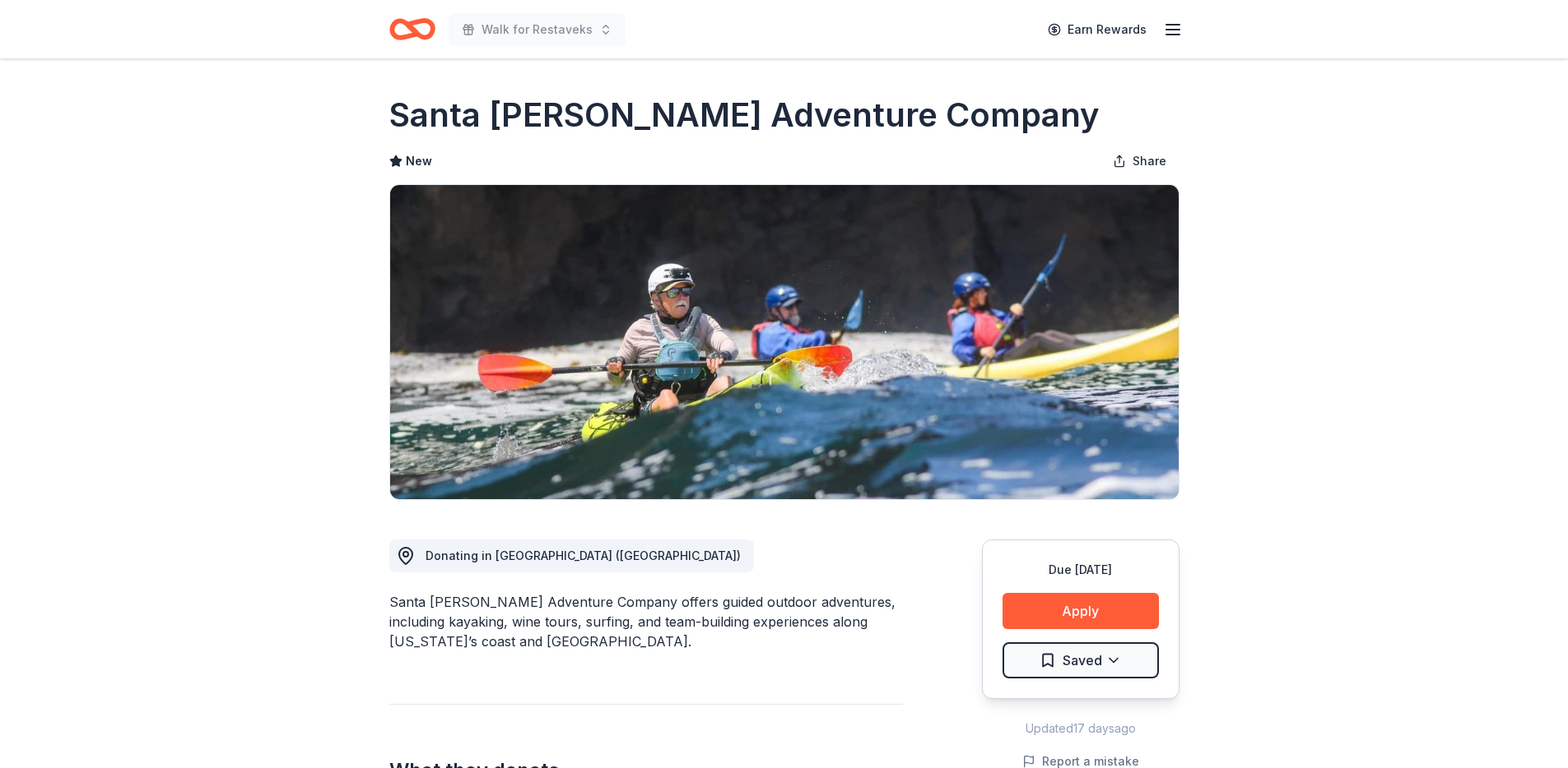
drag, startPoint x: 398, startPoint y: 115, endPoint x: 781, endPoint y: 118, distance: 383.0
click at [768, 118] on h1 "Santa Barbara Adventure Company" at bounding box center [744, 115] width 711 height 46
click at [821, 118] on h1 "Santa Barbara Adventure Company" at bounding box center [744, 115] width 711 height 46
click at [859, 108] on h1 "Santa Barbara Adventure Company" at bounding box center [744, 115] width 711 height 46
click at [858, 110] on h1 "Santa Barbara Adventure Company" at bounding box center [744, 115] width 711 height 46
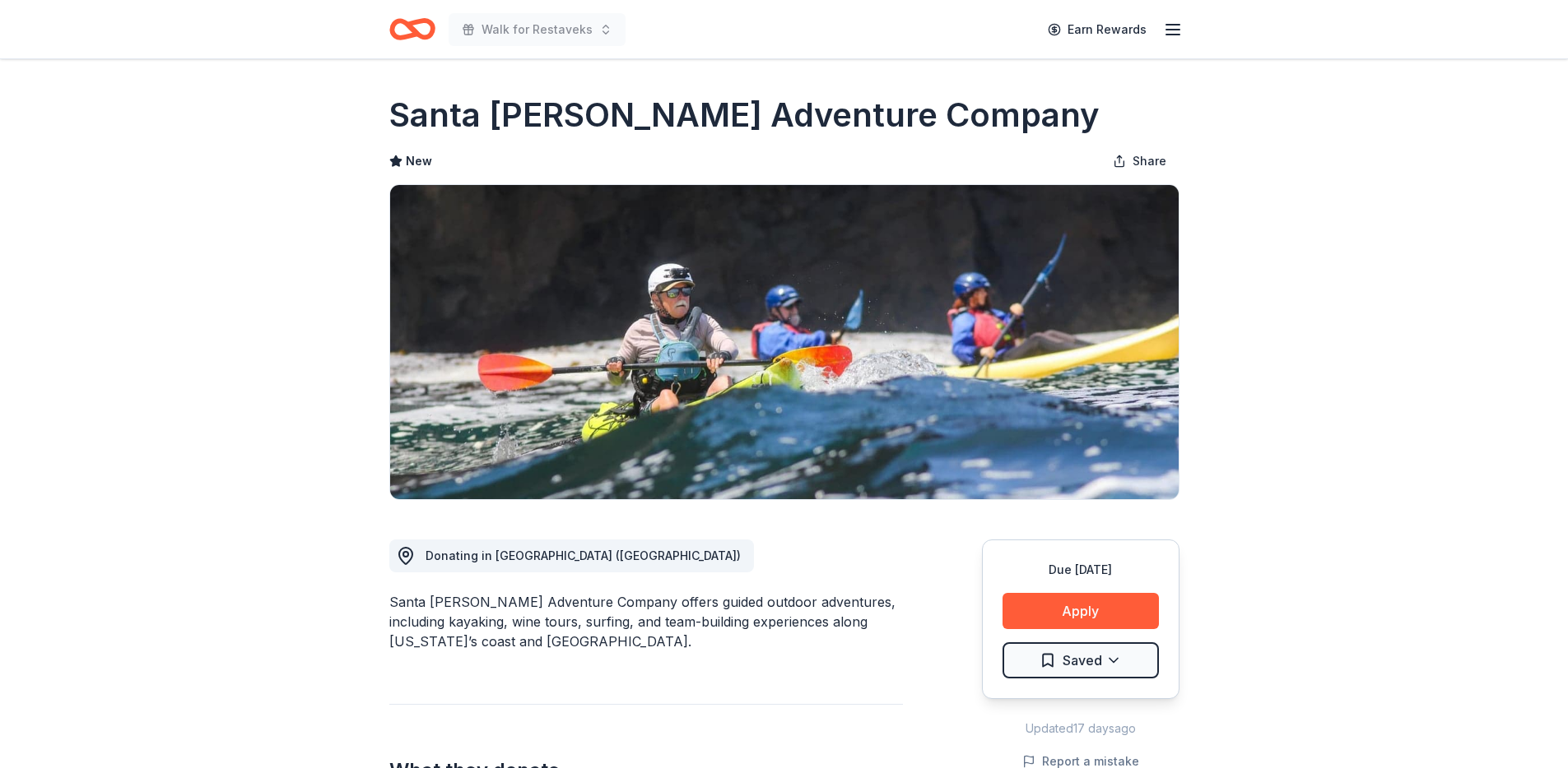
click at [881, 119] on h1 "Santa Barbara Adventure Company" at bounding box center [744, 115] width 711 height 46
drag, startPoint x: 1019, startPoint y: 139, endPoint x: 523, endPoint y: 119, distance: 496.4
click at [522, 118] on div "Santa Barbara Adventure Company New Share" at bounding box center [784, 297] width 791 height 408
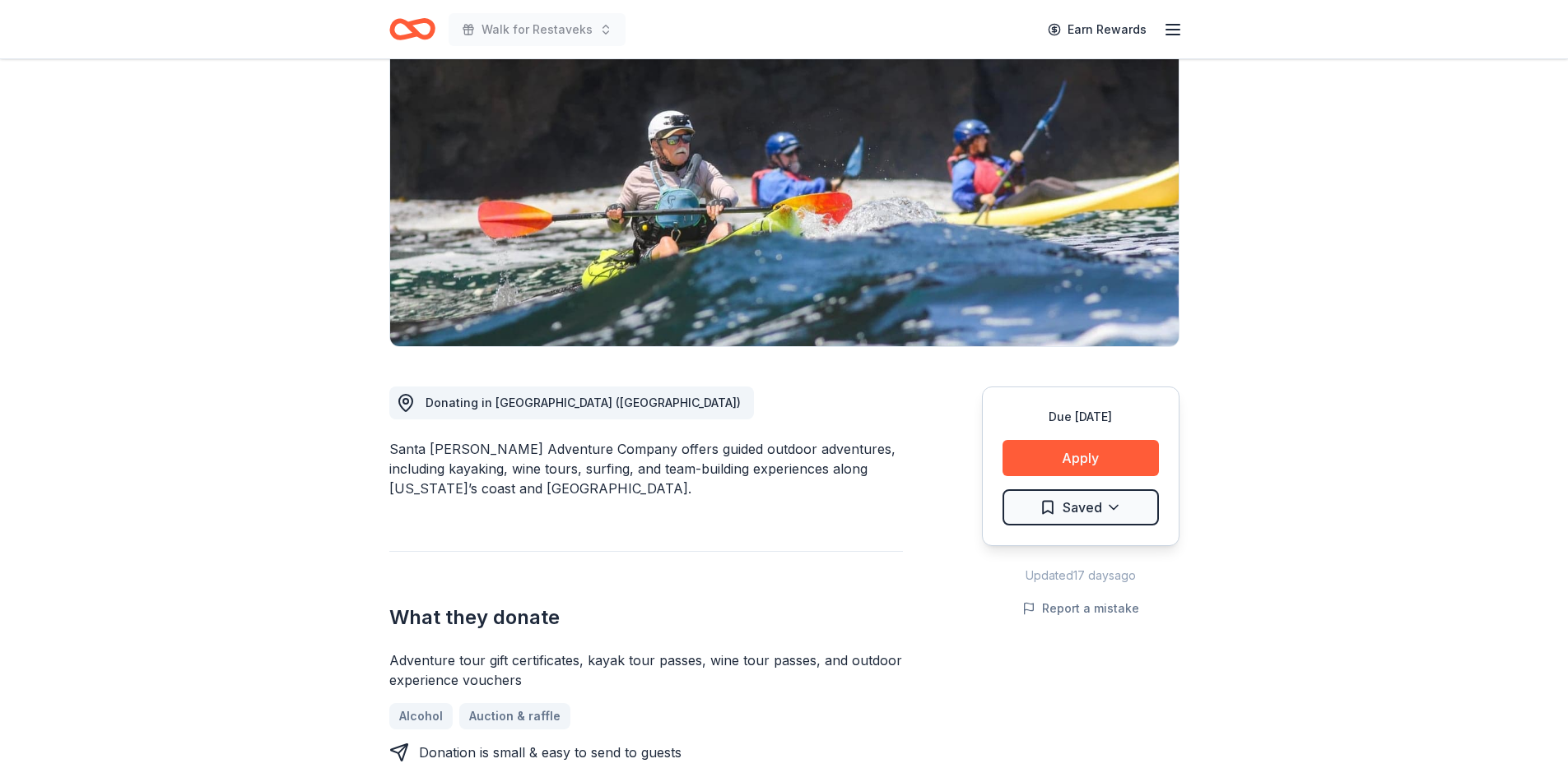
drag, startPoint x: 394, startPoint y: 452, endPoint x: 567, endPoint y: 457, distance: 173.1
click at [567, 457] on div "Santa Barbara Adventure Company offers guided outdoor adventures, including kay…" at bounding box center [646, 469] width 513 height 59
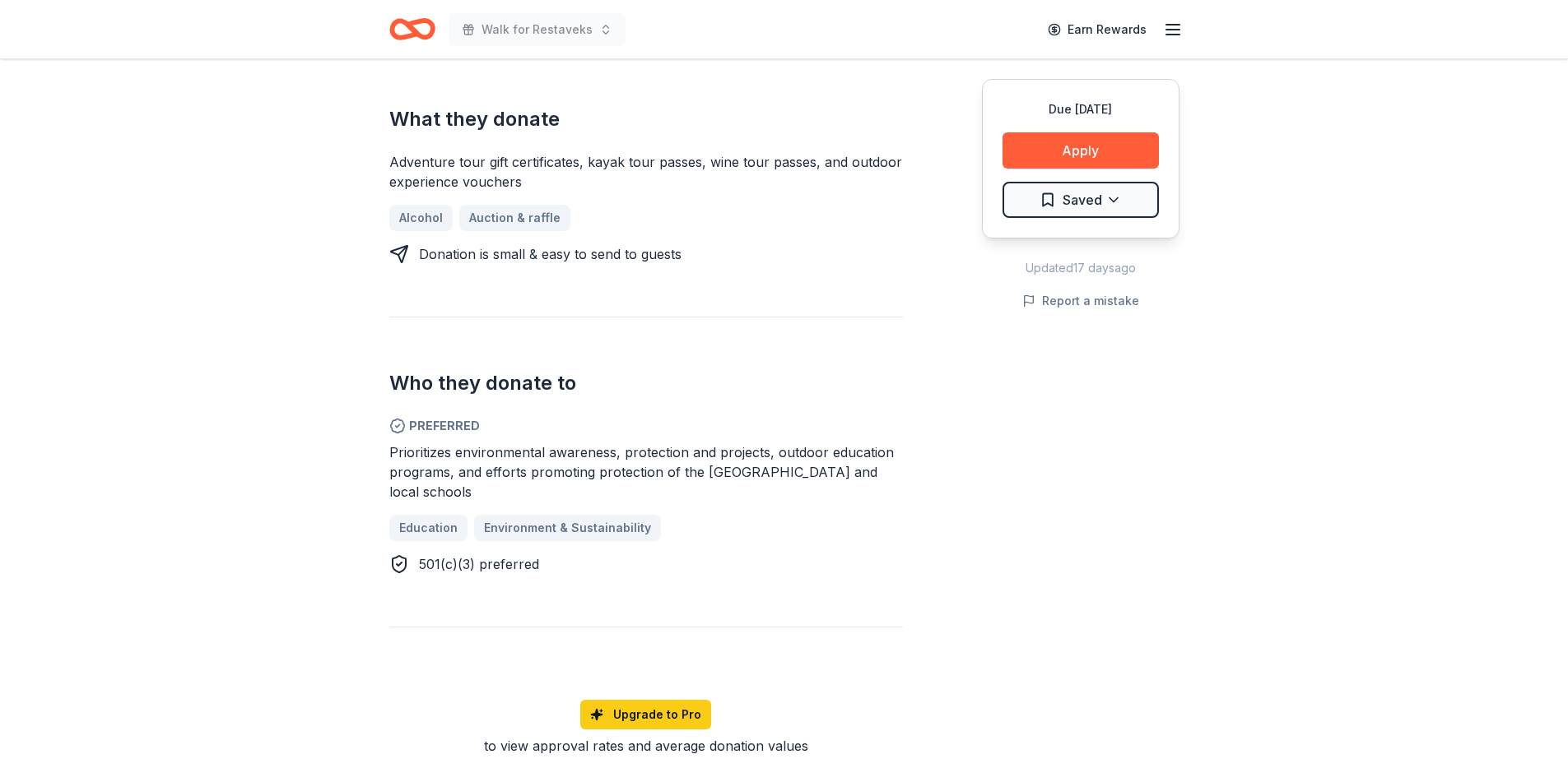
scroll to position [736, 0]
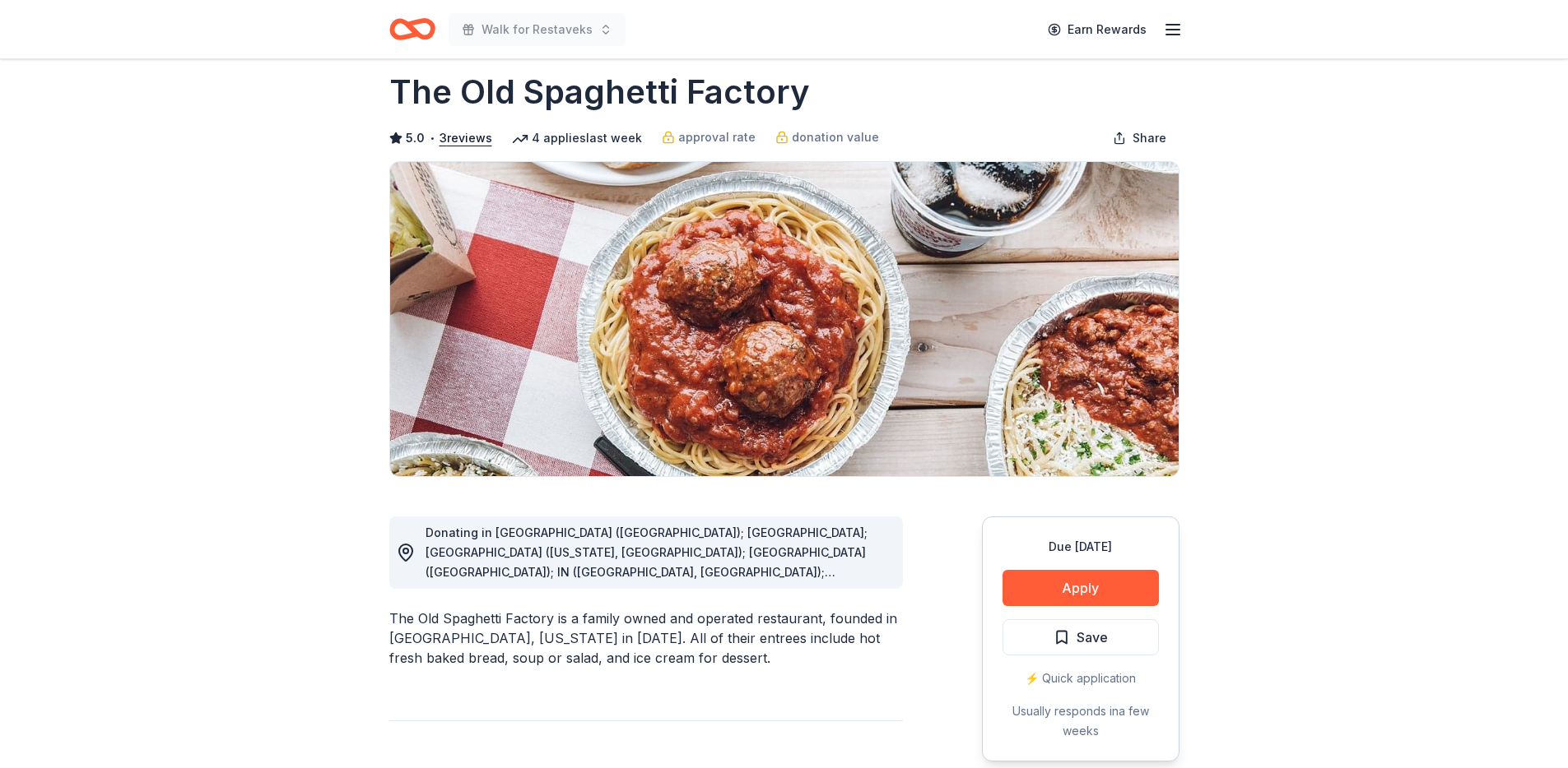
scroll to position [43, 0]
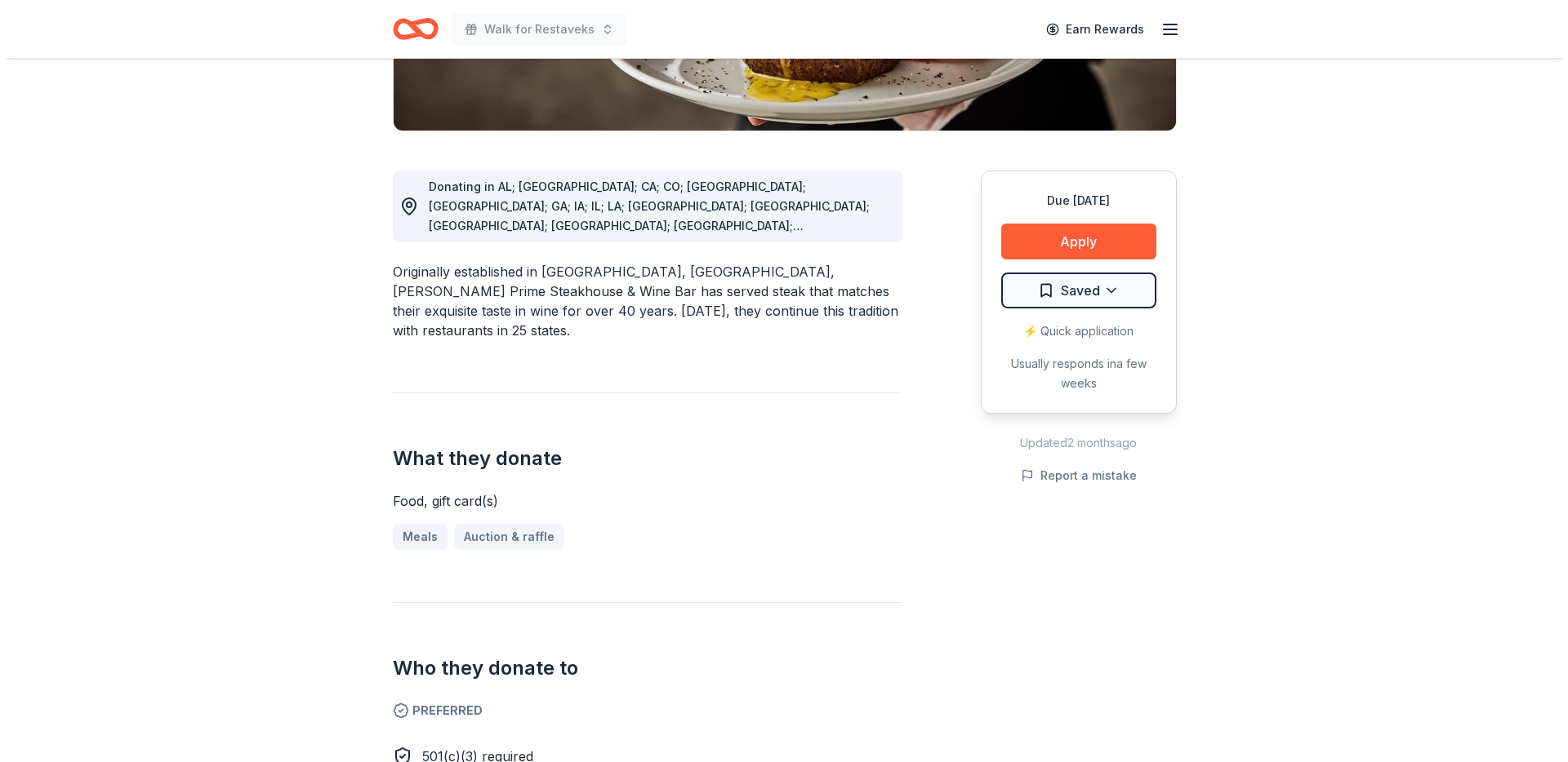
scroll to position [201, 0]
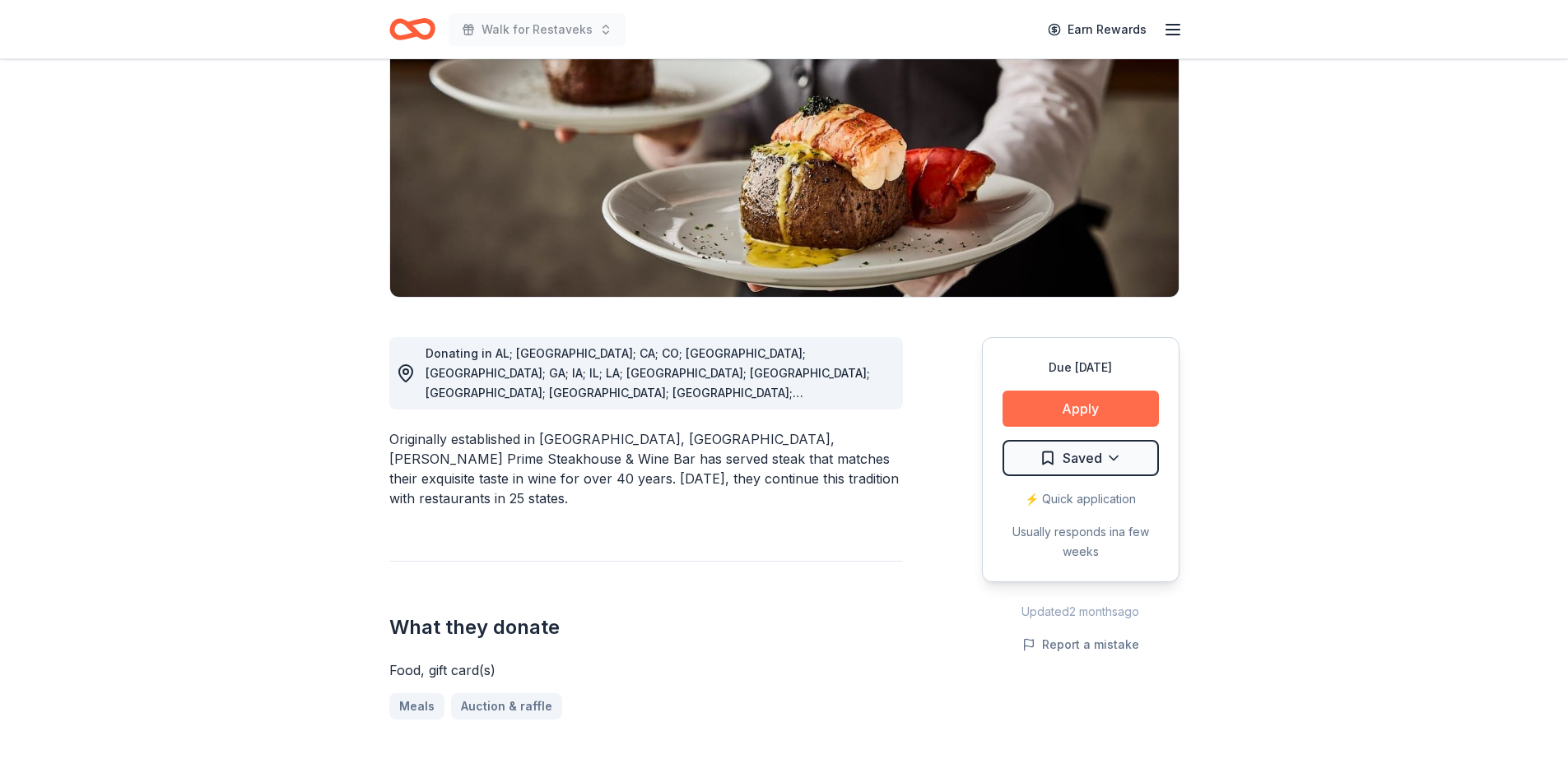
click at [1085, 416] on button "Apply" at bounding box center [1081, 408] width 156 height 36
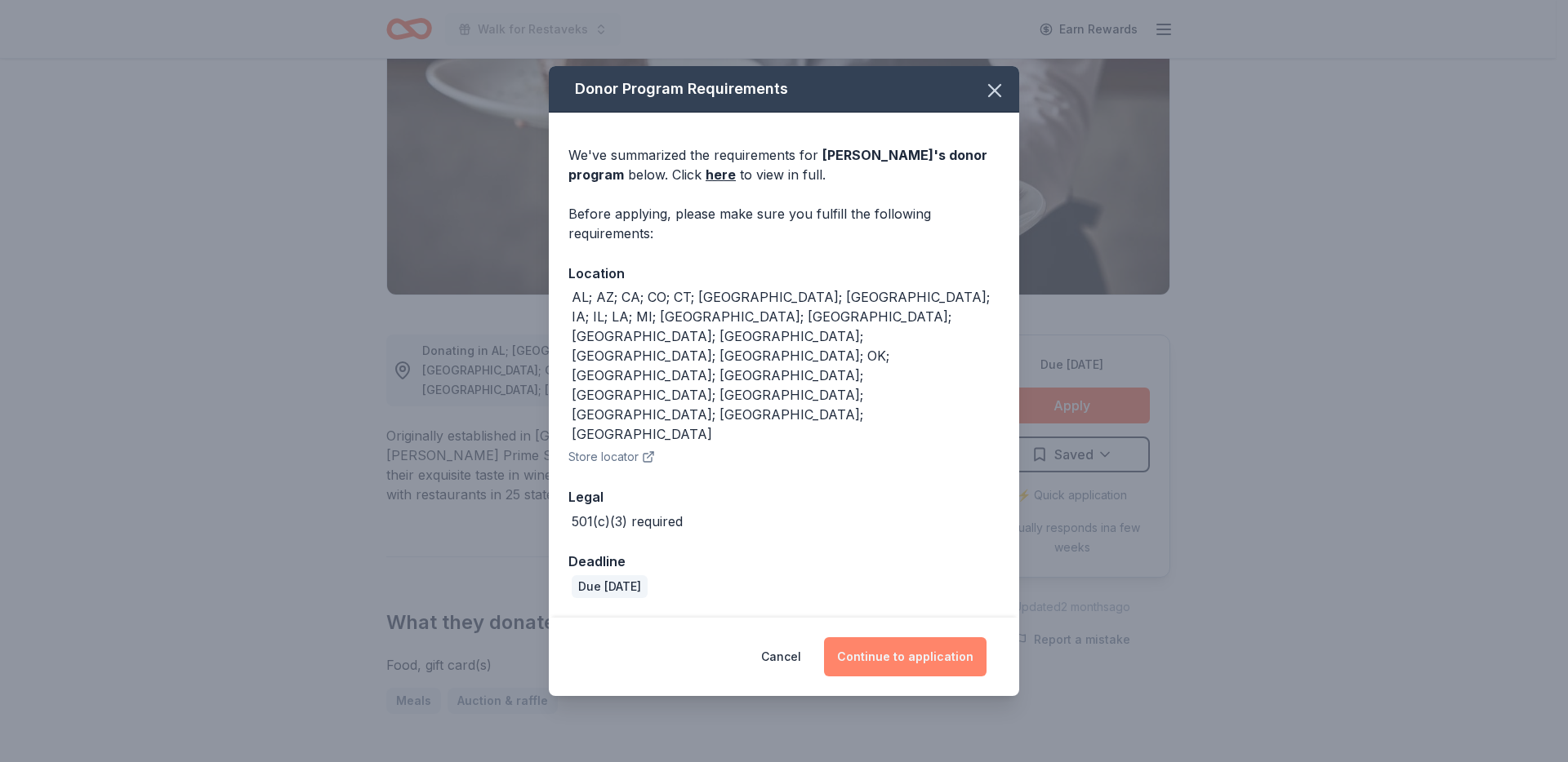
click at [942, 638] on button "Continue to application" at bounding box center [905, 657] width 162 height 39
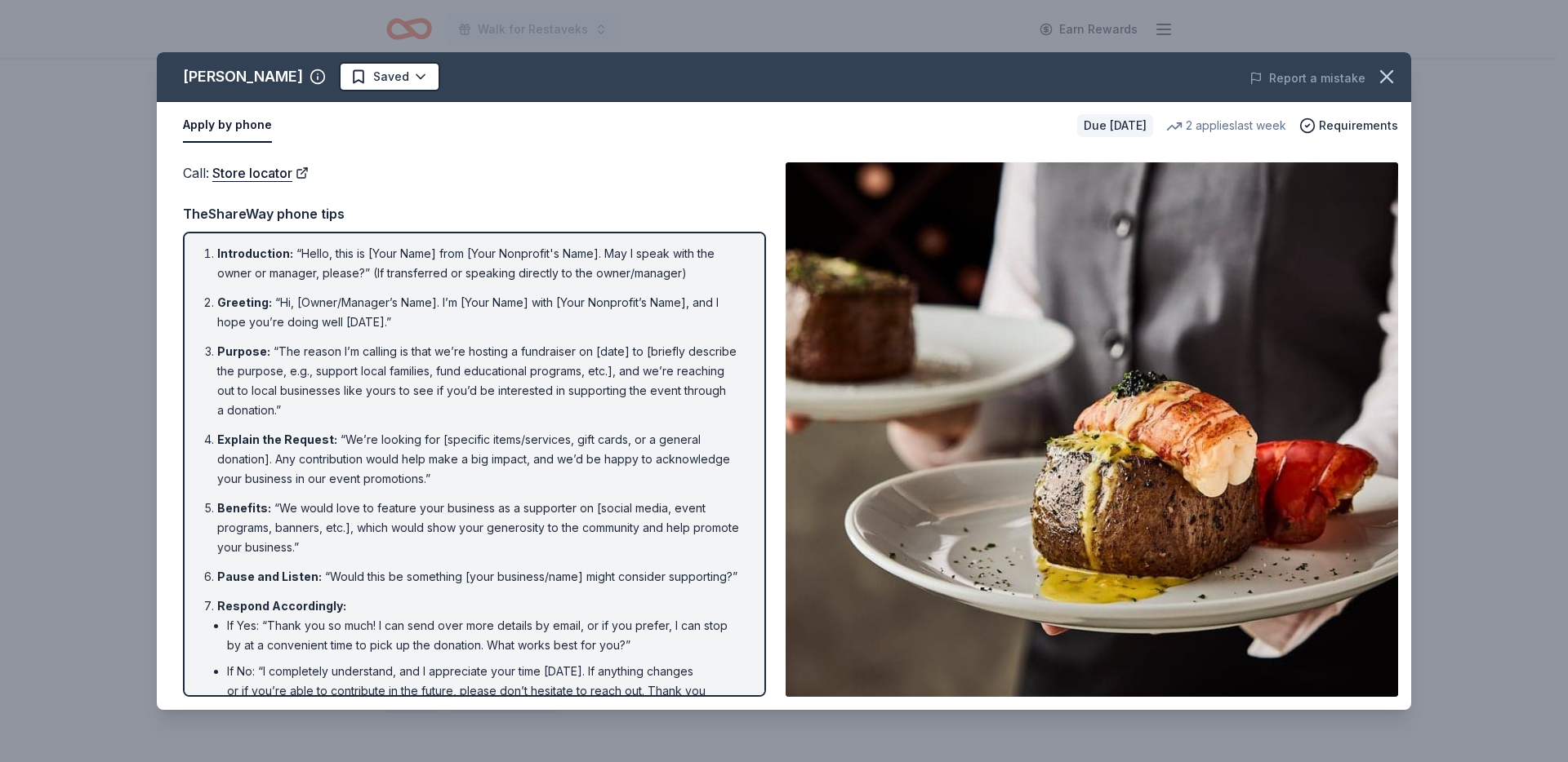
scroll to position [4, 0]
click at [225, 128] on button "Apply by phone" at bounding box center [227, 125] width 89 height 34
click at [364, 74] on html "Walk for Restaveks Earn Rewards Due in 43 days Share Fleming's New 2 applies la…" at bounding box center [784, 180] width 1568 height 762
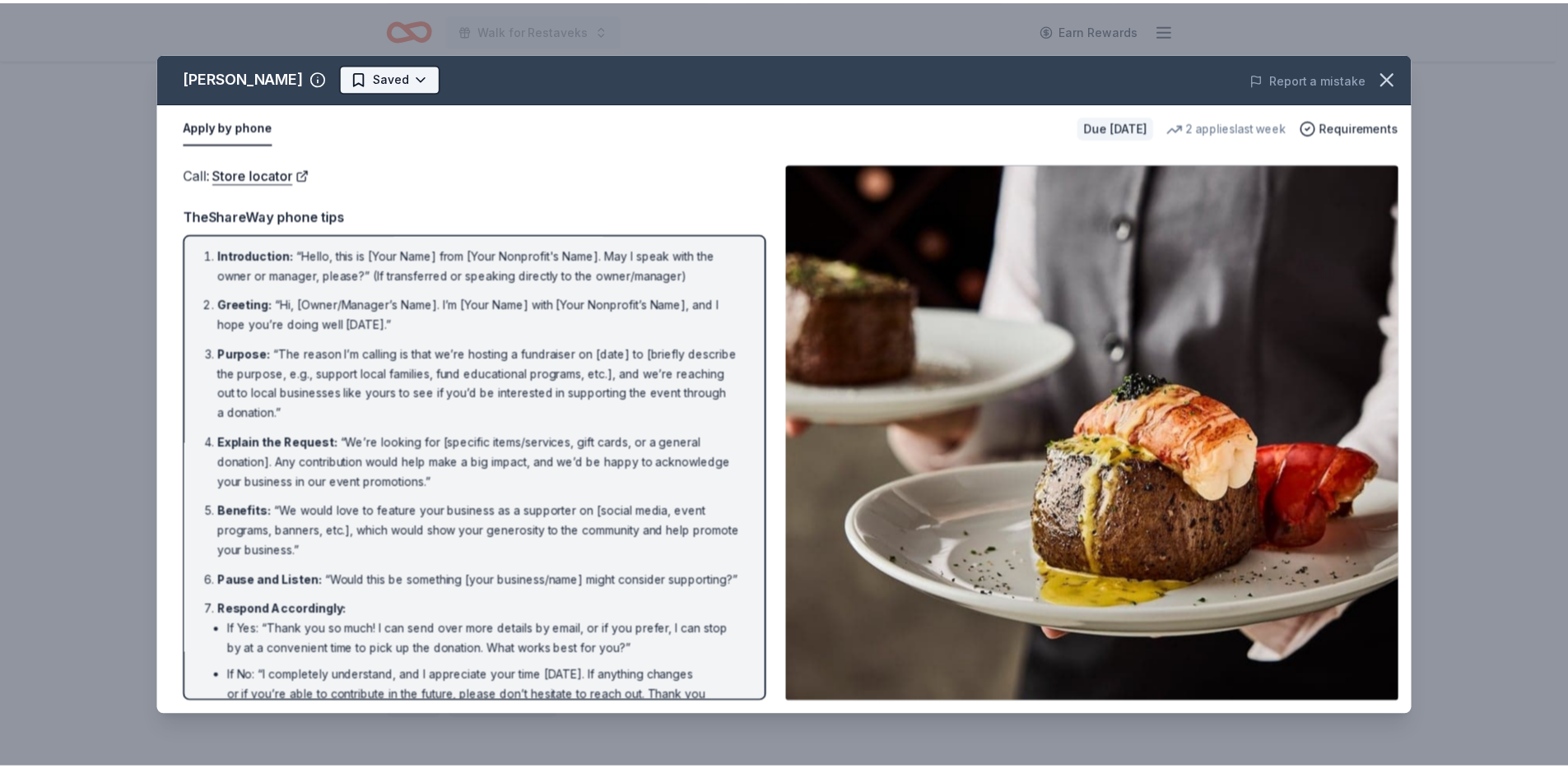
scroll to position [0, 0]
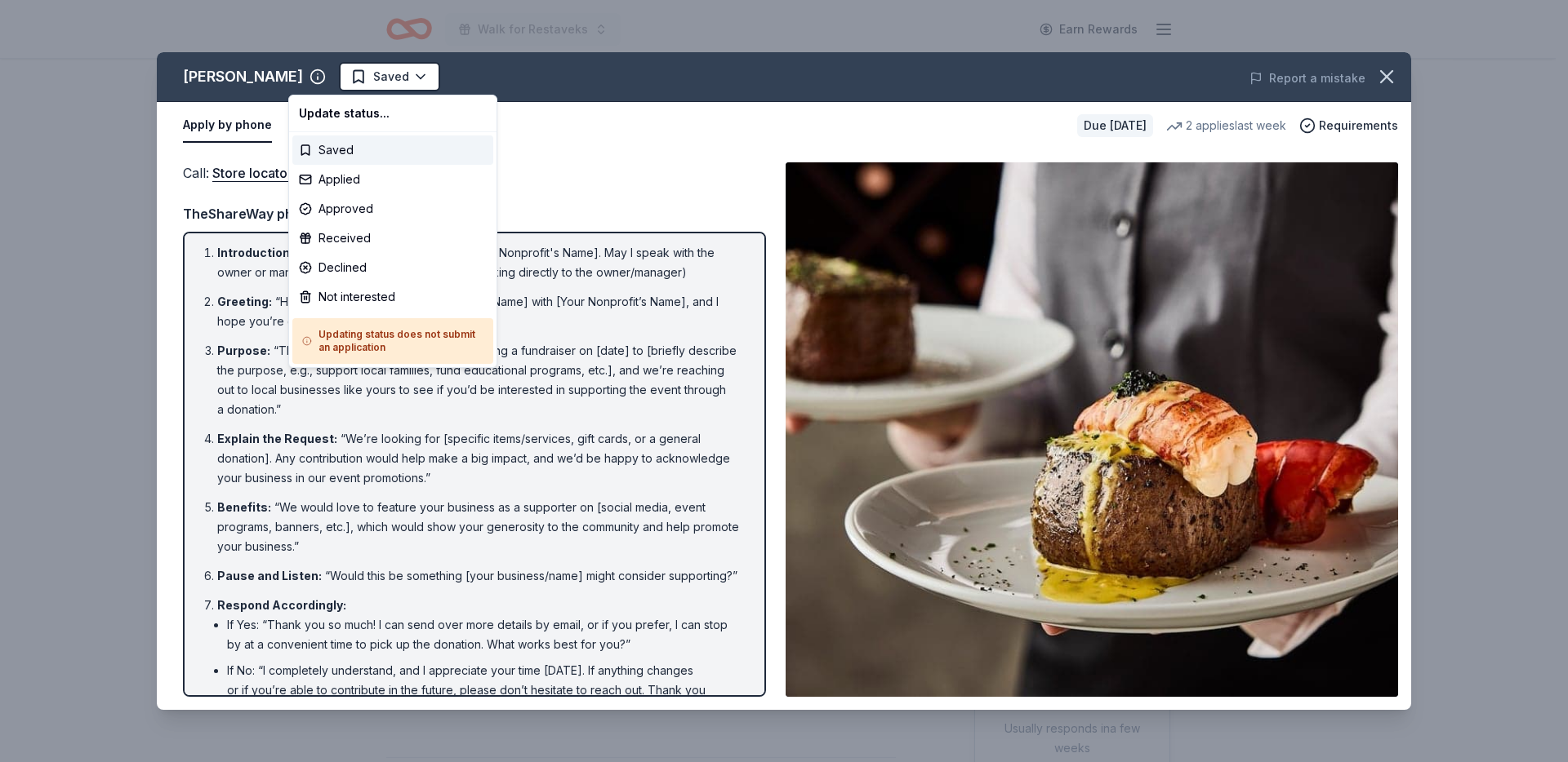
click at [604, 148] on html "Walk for Restaveks Earn Rewards Due in 43 days Share Fleming's New 2 applies la…" at bounding box center [784, 381] width 1568 height 762
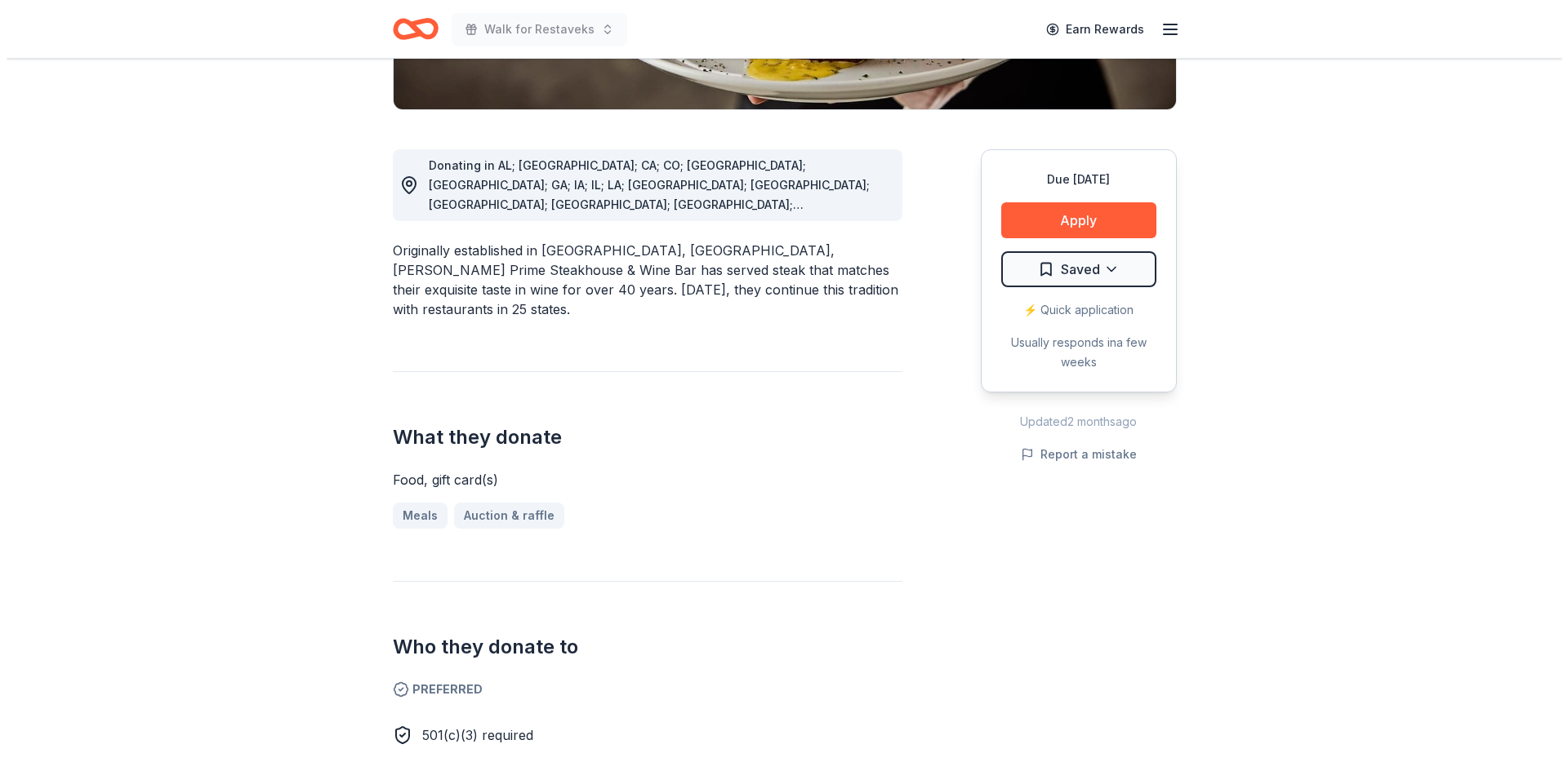
scroll to position [388, 0]
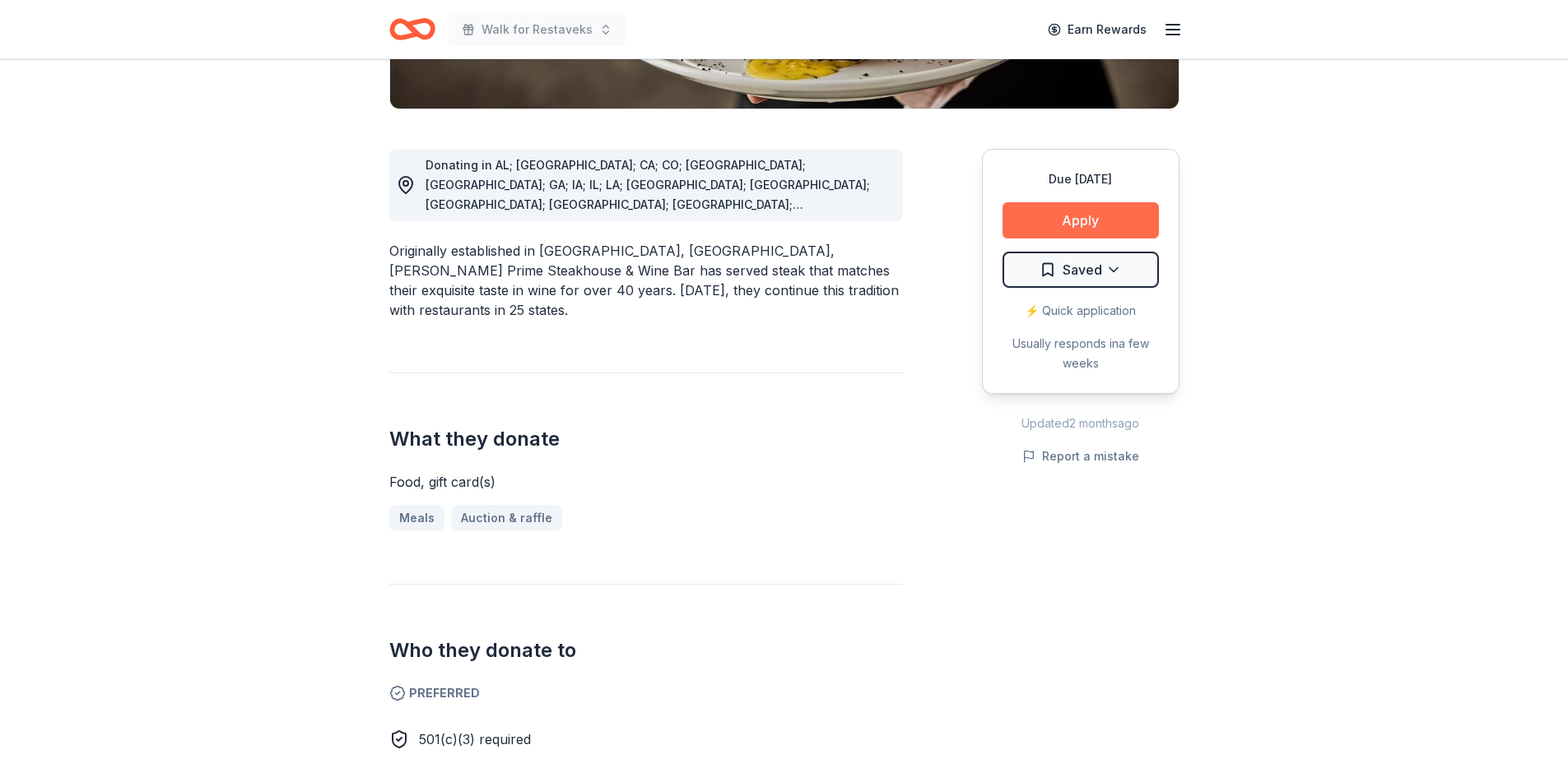
click at [1119, 226] on button "Apply" at bounding box center [1081, 220] width 156 height 36
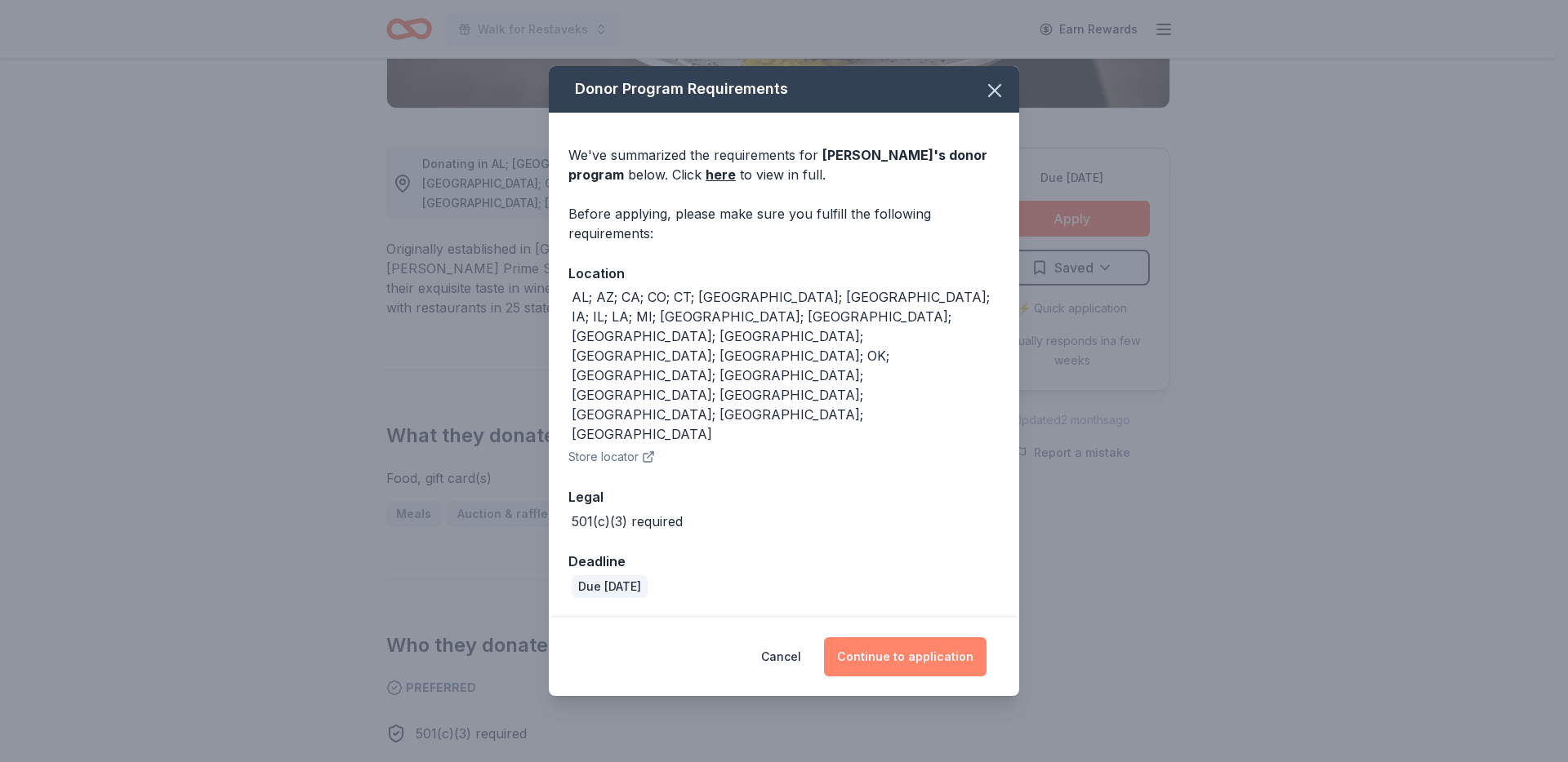
click at [866, 638] on button "Continue to application" at bounding box center [905, 657] width 162 height 39
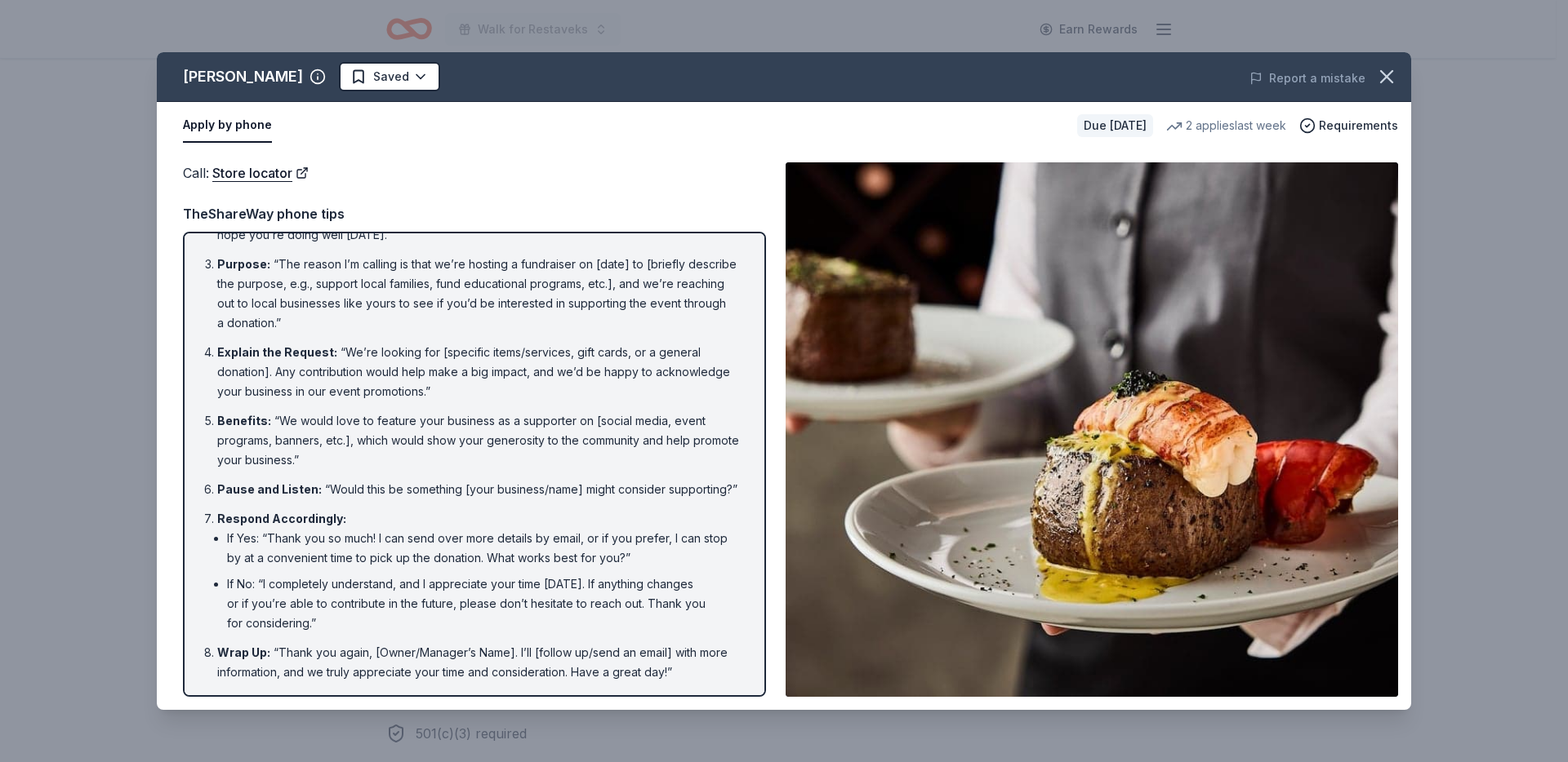
scroll to position [109, 0]
click at [1363, 127] on span "Requirements" at bounding box center [1358, 126] width 79 height 19
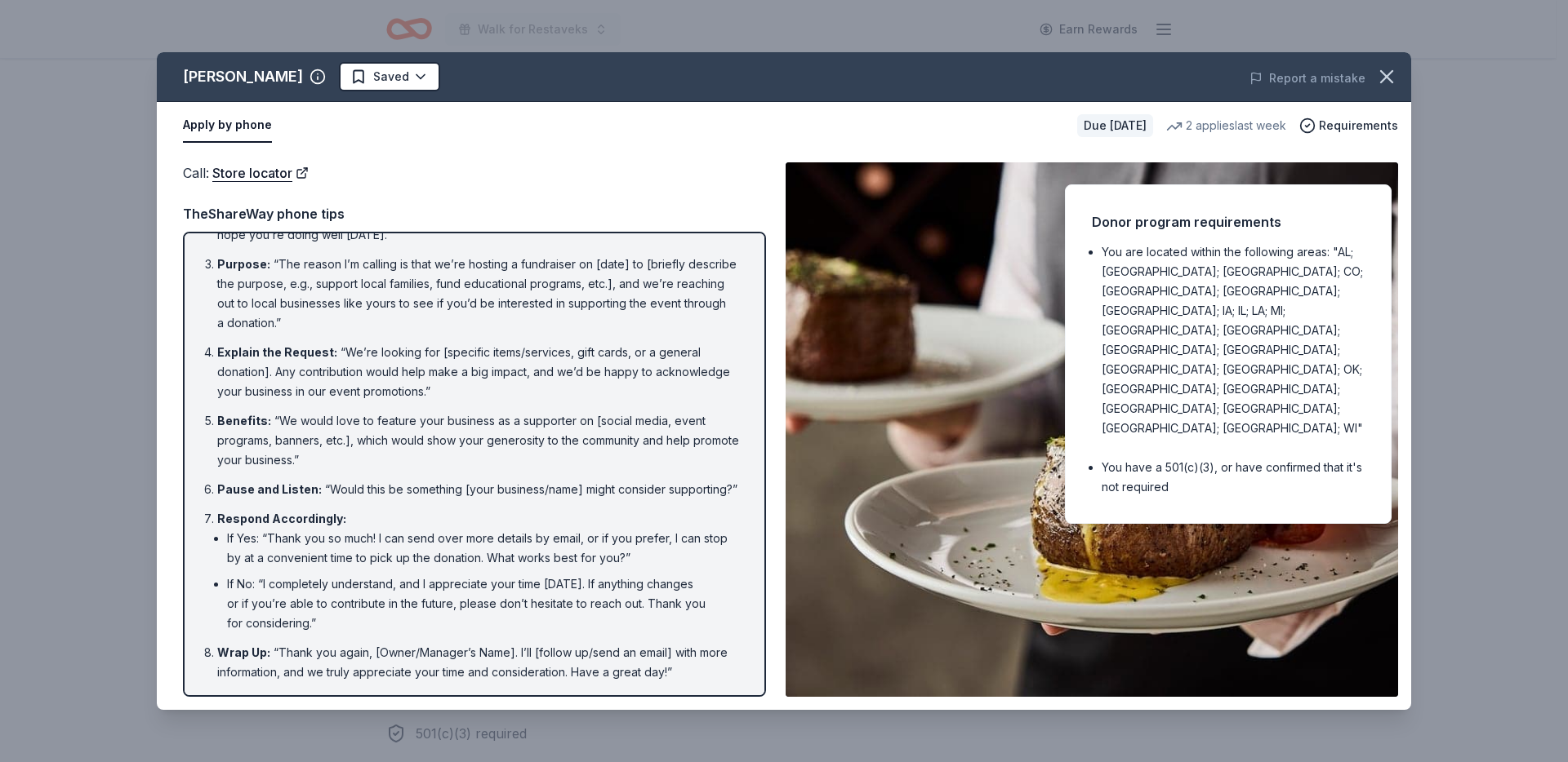
click at [767, 204] on div "Call : Store locator Call : Store locator TheShareWay phone tips Introduction :…" at bounding box center [784, 430] width 1254 height 561
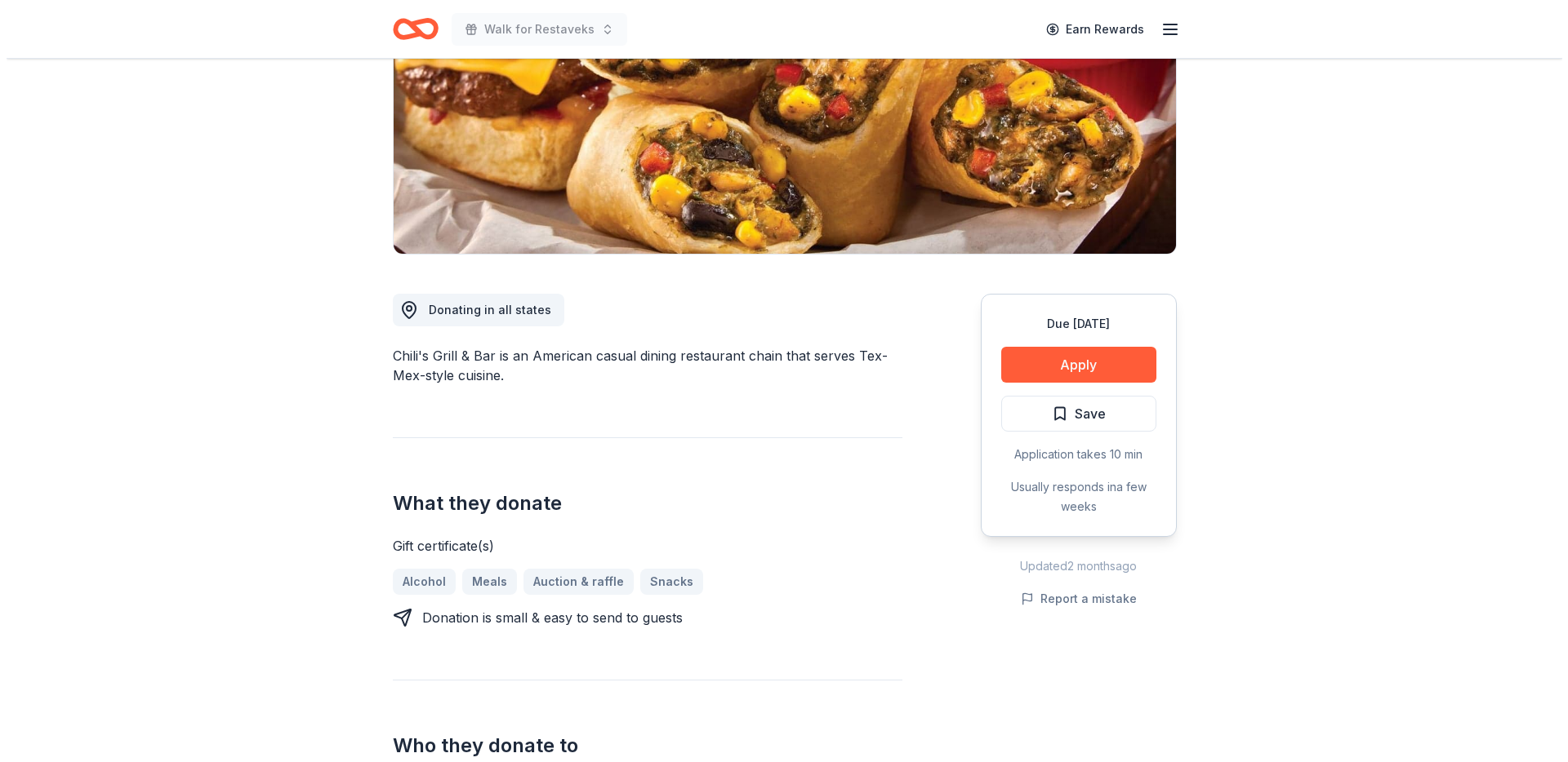
scroll to position [218, 0]
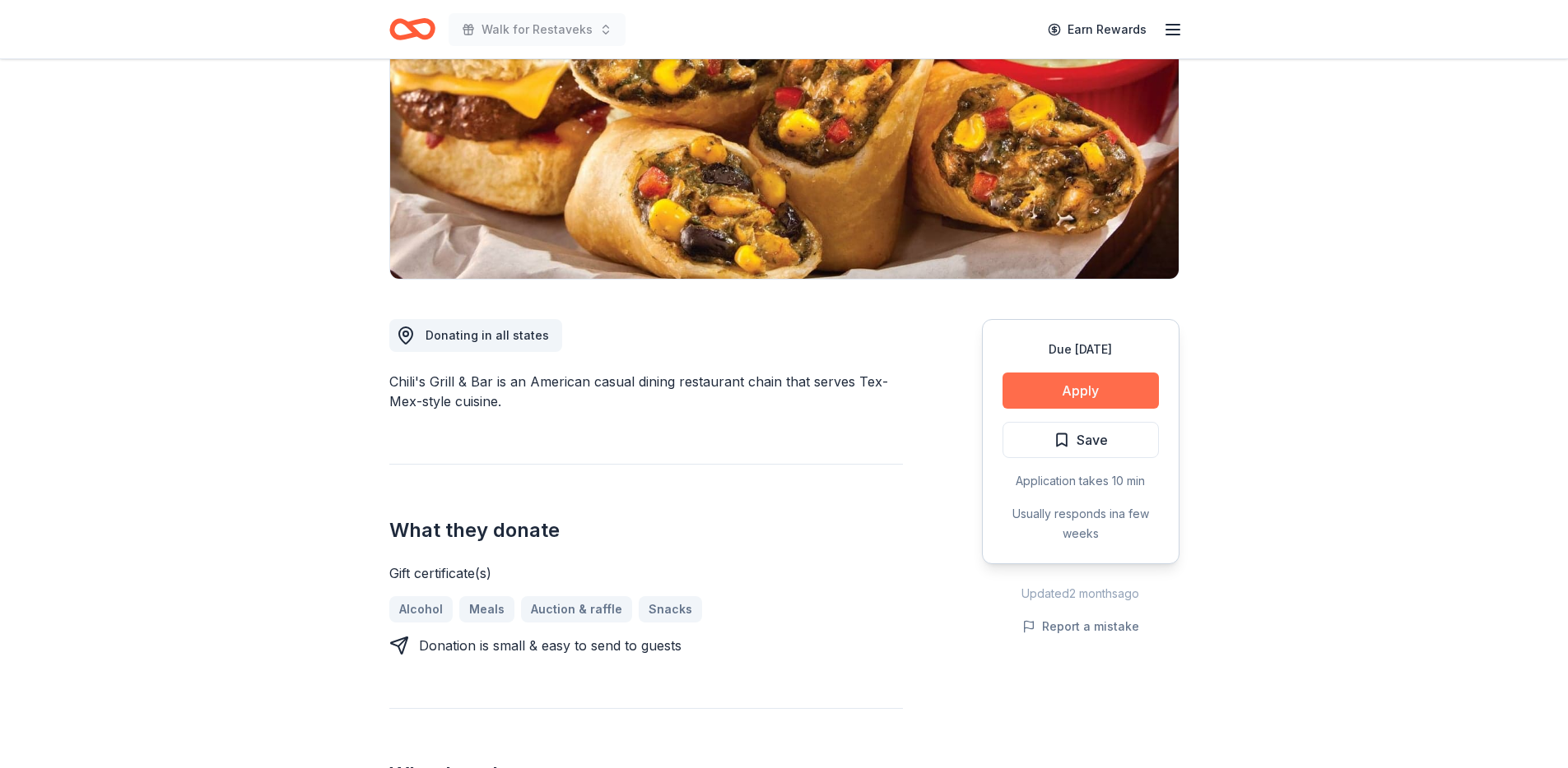
click at [1118, 385] on button "Apply" at bounding box center [1081, 391] width 156 height 36
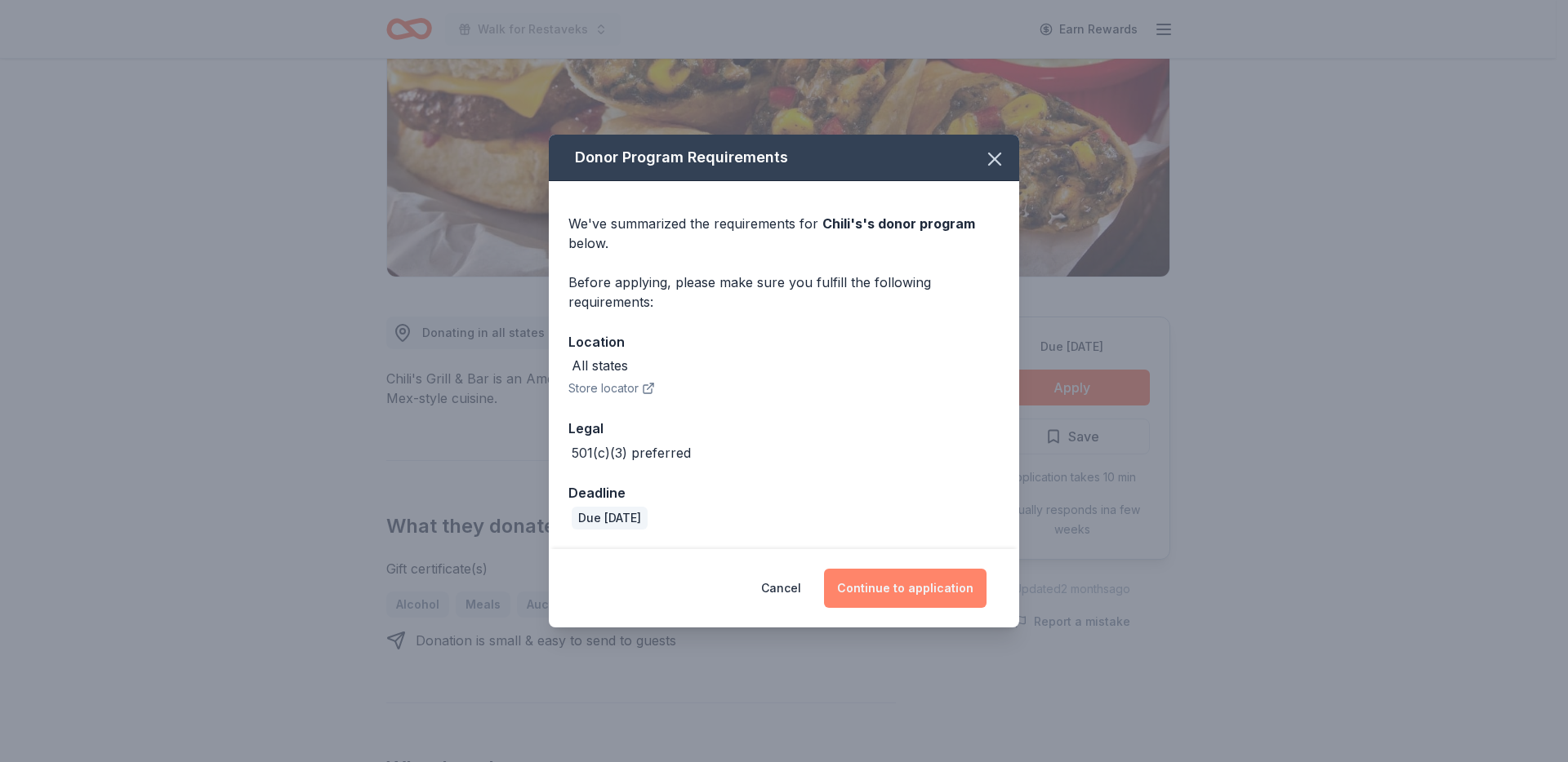
click at [920, 594] on button "Continue to application" at bounding box center [905, 588] width 162 height 39
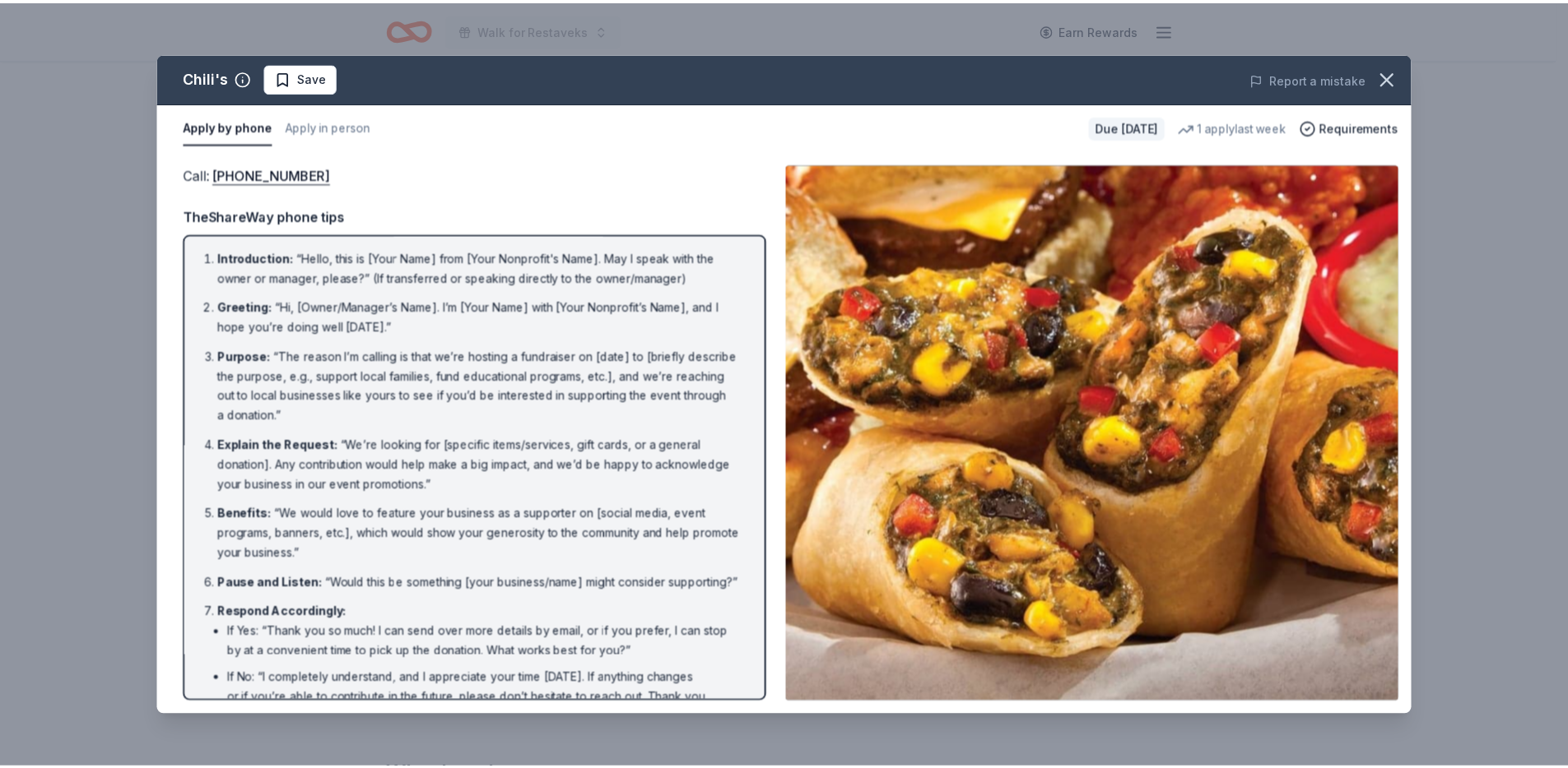
scroll to position [0, 0]
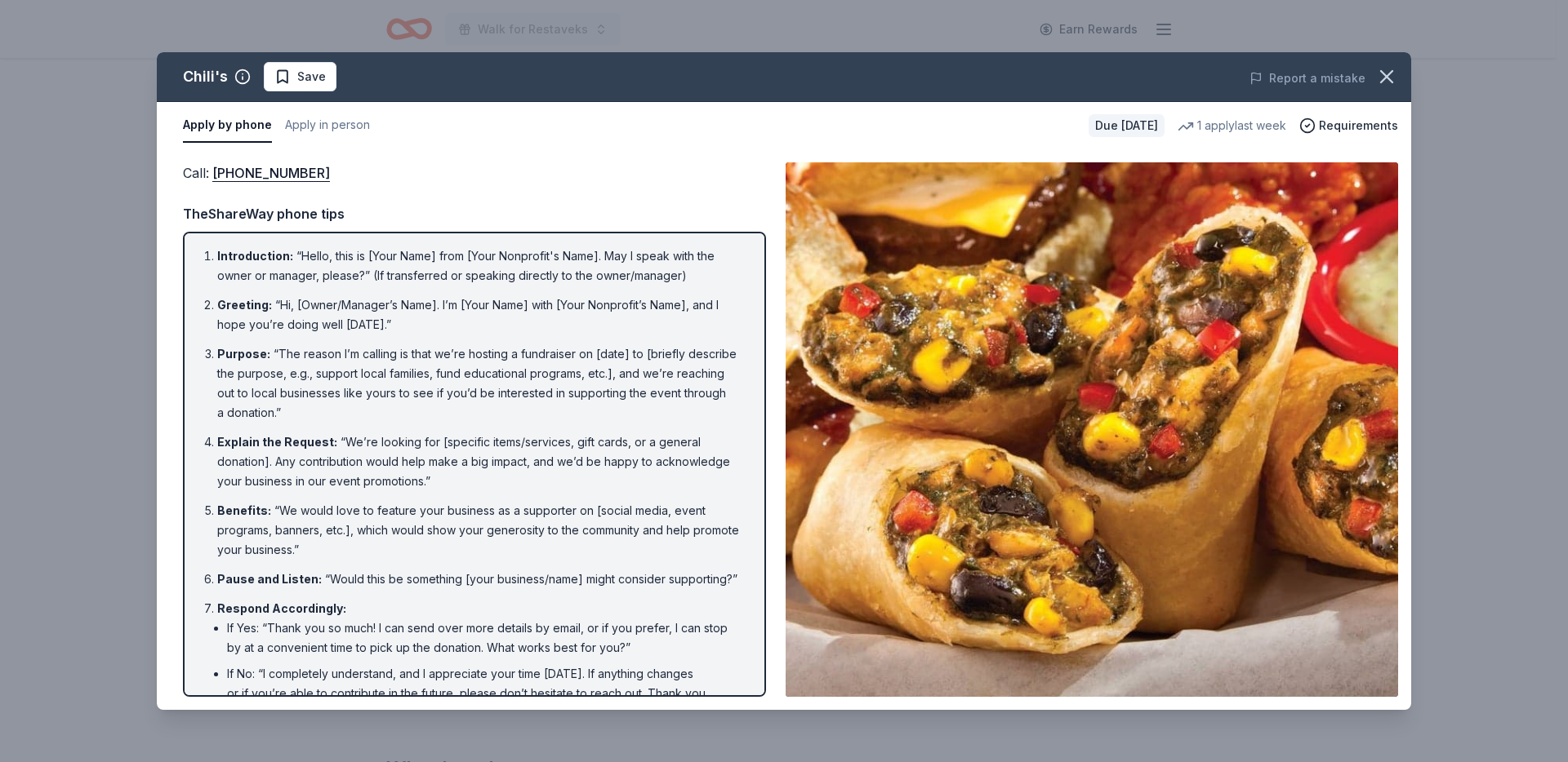
click at [255, 121] on button "Apply by phone" at bounding box center [227, 125] width 89 height 34
click at [338, 124] on button "Apply in person" at bounding box center [327, 125] width 85 height 34
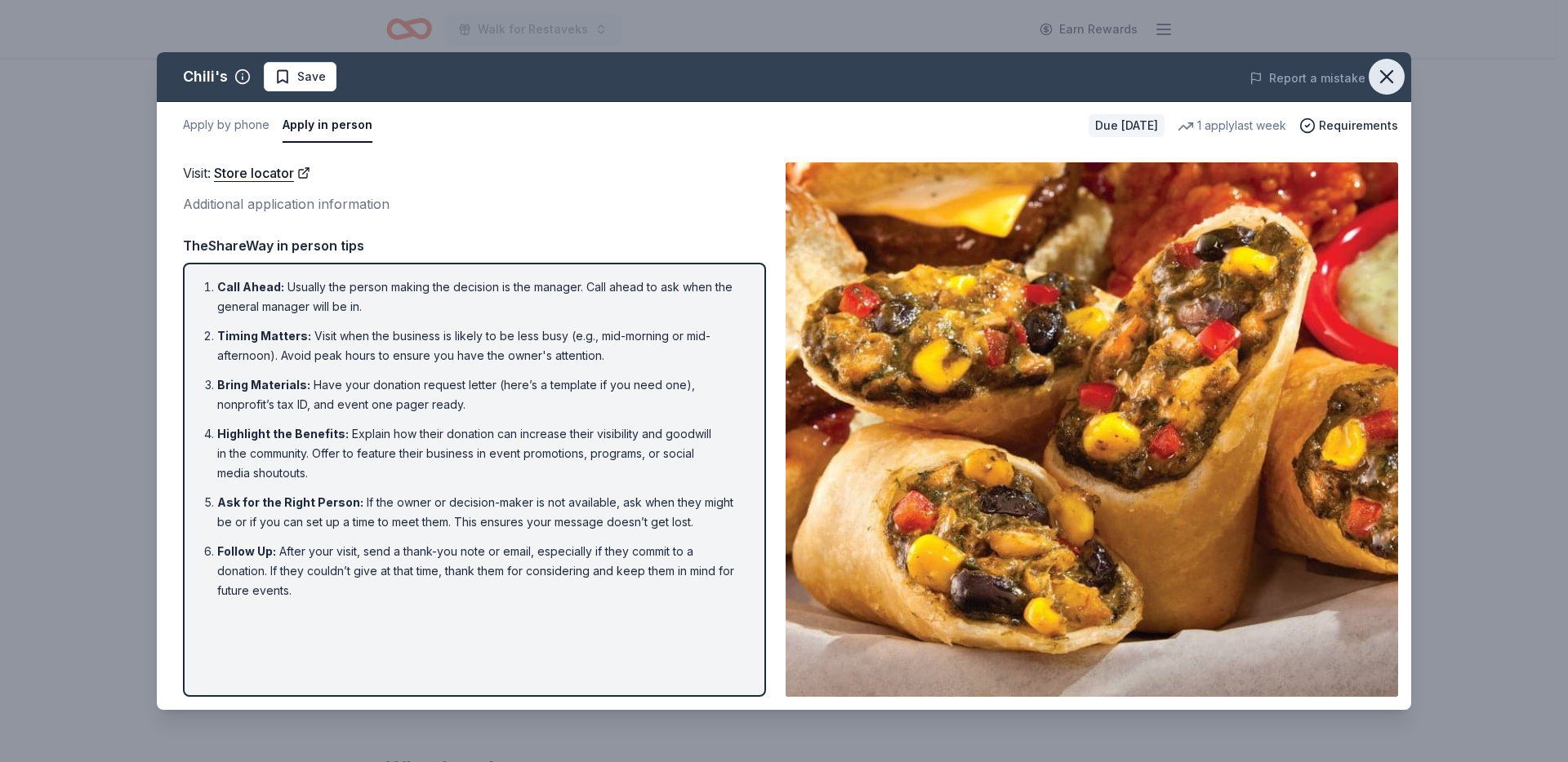
click at [1390, 70] on icon "button" at bounding box center [1386, 77] width 23 height 23
